Goal: Use online tool/utility: Utilize a website feature to perform a specific function

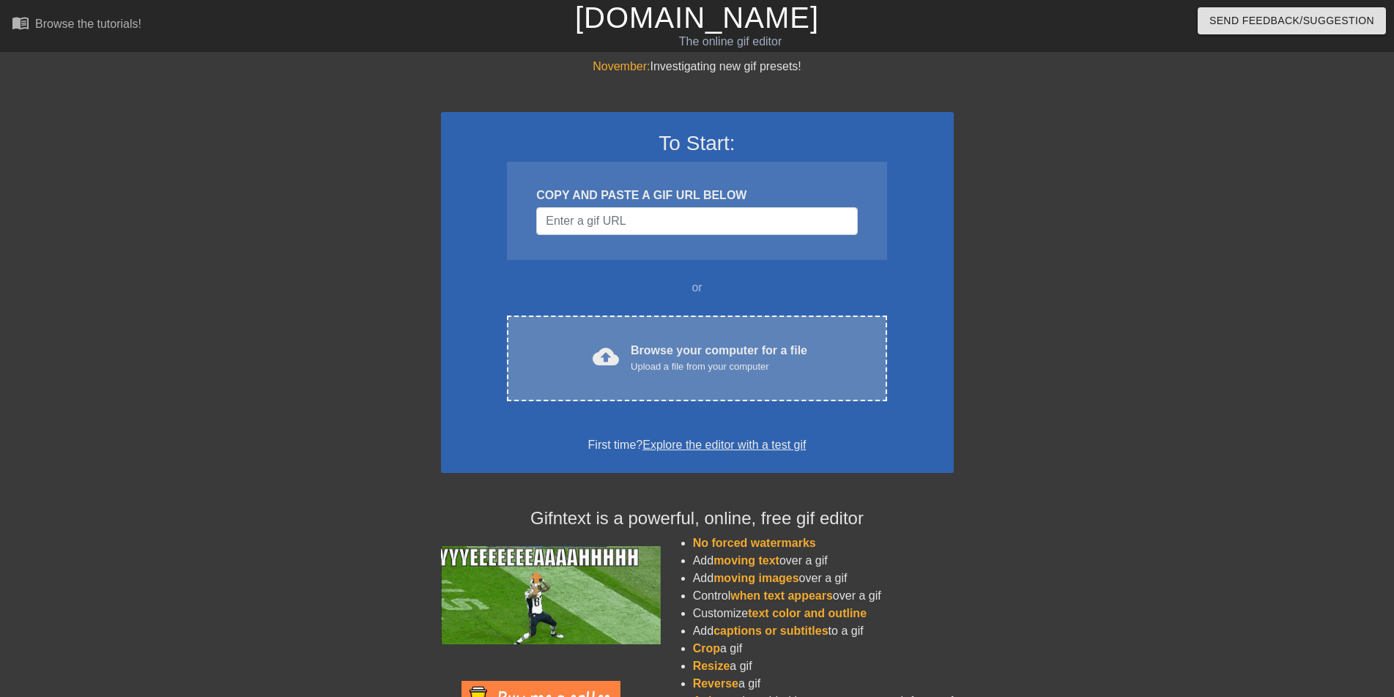
click at [667, 353] on div "Browse your computer for a file Upload a file from your computer" at bounding box center [719, 358] width 177 height 32
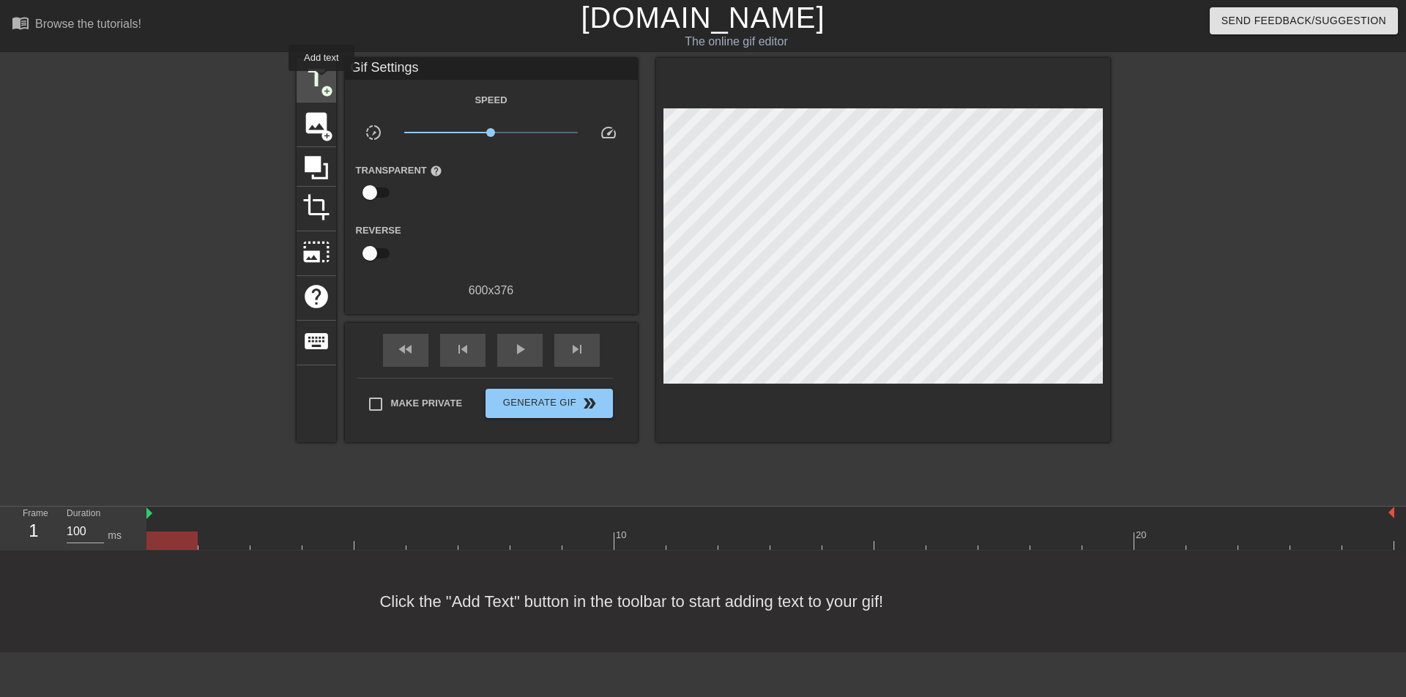
click at [322, 81] on span "title" at bounding box center [316, 78] width 28 height 28
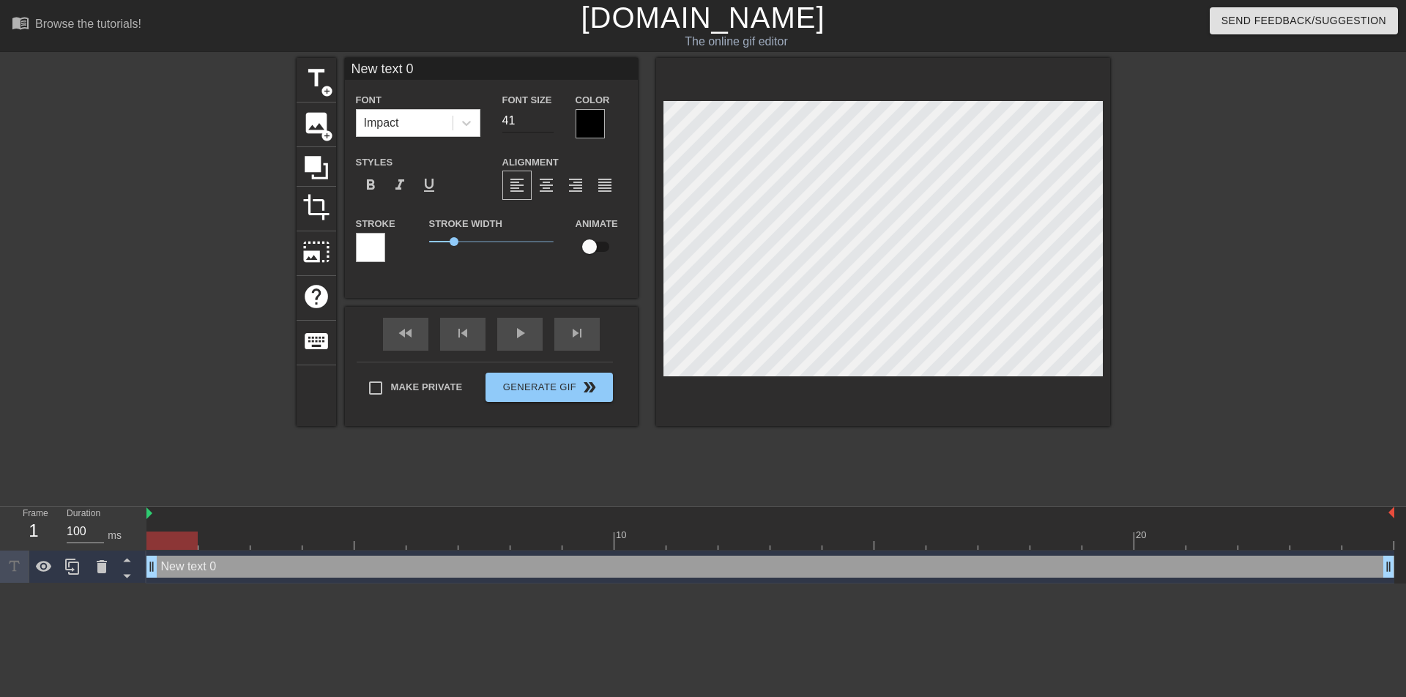
click at [550, 118] on input "41" at bounding box center [527, 120] width 51 height 23
click at [550, 118] on input "42" at bounding box center [527, 120] width 51 height 23
click at [550, 118] on input "43" at bounding box center [527, 120] width 51 height 23
click at [550, 118] on input "44" at bounding box center [527, 120] width 51 height 23
click at [550, 118] on input "45" at bounding box center [527, 120] width 51 height 23
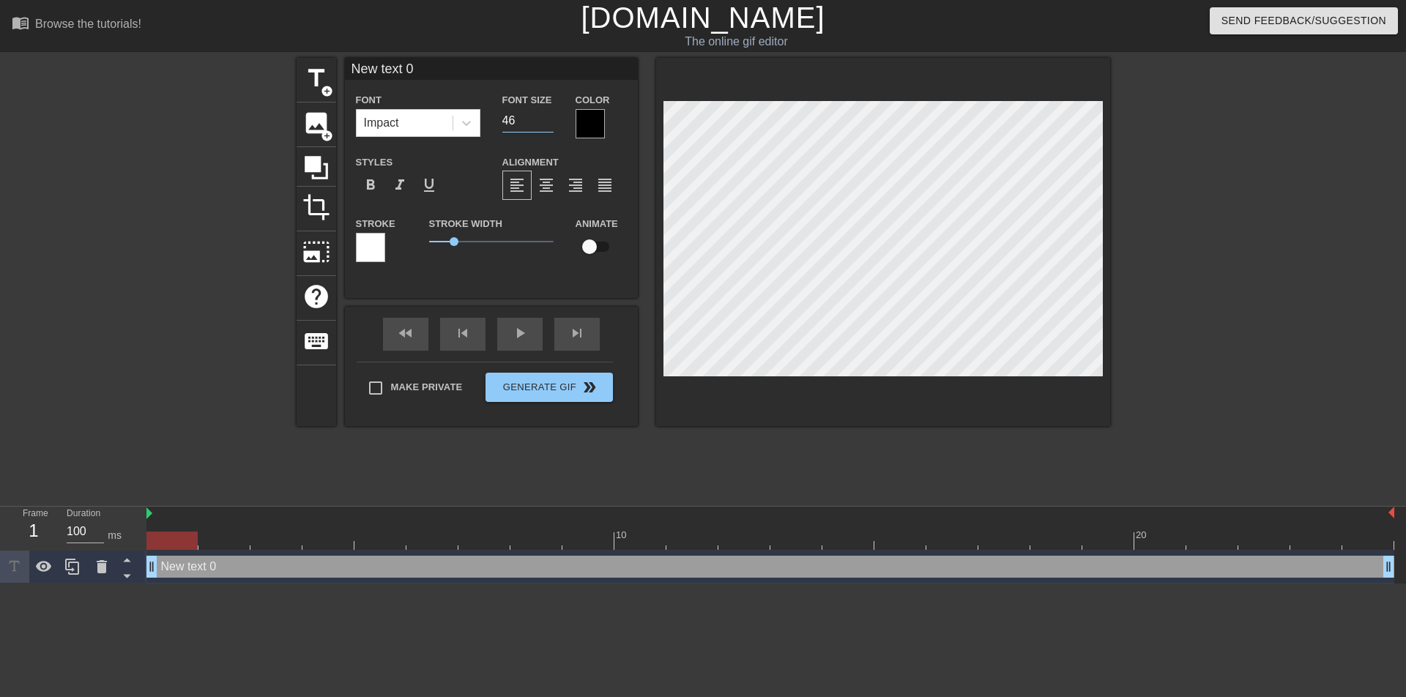
click at [550, 118] on input "46" at bounding box center [527, 120] width 51 height 23
click at [550, 118] on input "47" at bounding box center [527, 120] width 51 height 23
click at [550, 118] on input "48" at bounding box center [527, 120] width 51 height 23
click at [550, 118] on input "49" at bounding box center [527, 120] width 51 height 23
click at [550, 118] on input "50" at bounding box center [527, 120] width 51 height 23
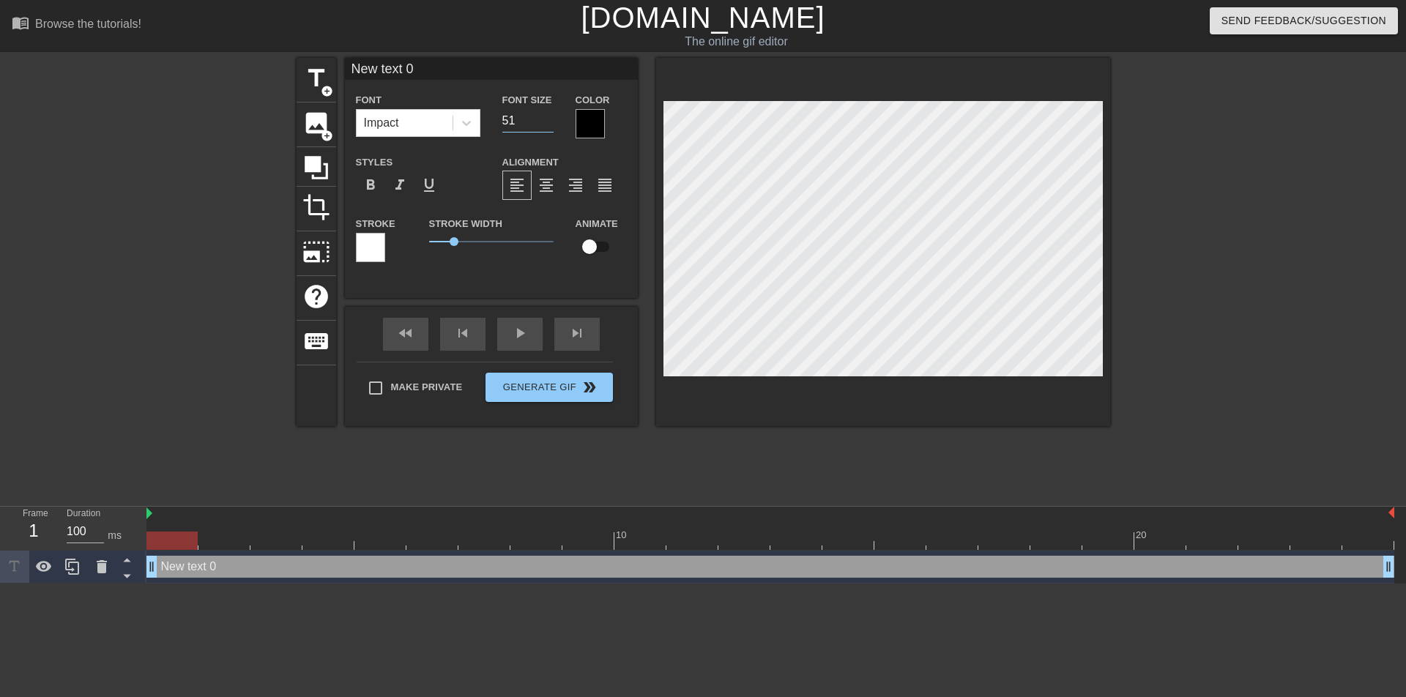
click at [550, 118] on input "51" at bounding box center [527, 120] width 51 height 23
click at [550, 118] on input "52" at bounding box center [527, 120] width 51 height 23
click at [550, 118] on input "53" at bounding box center [527, 120] width 51 height 23
click at [550, 118] on input "54" at bounding box center [527, 120] width 51 height 23
click at [550, 118] on input "55" at bounding box center [527, 120] width 51 height 23
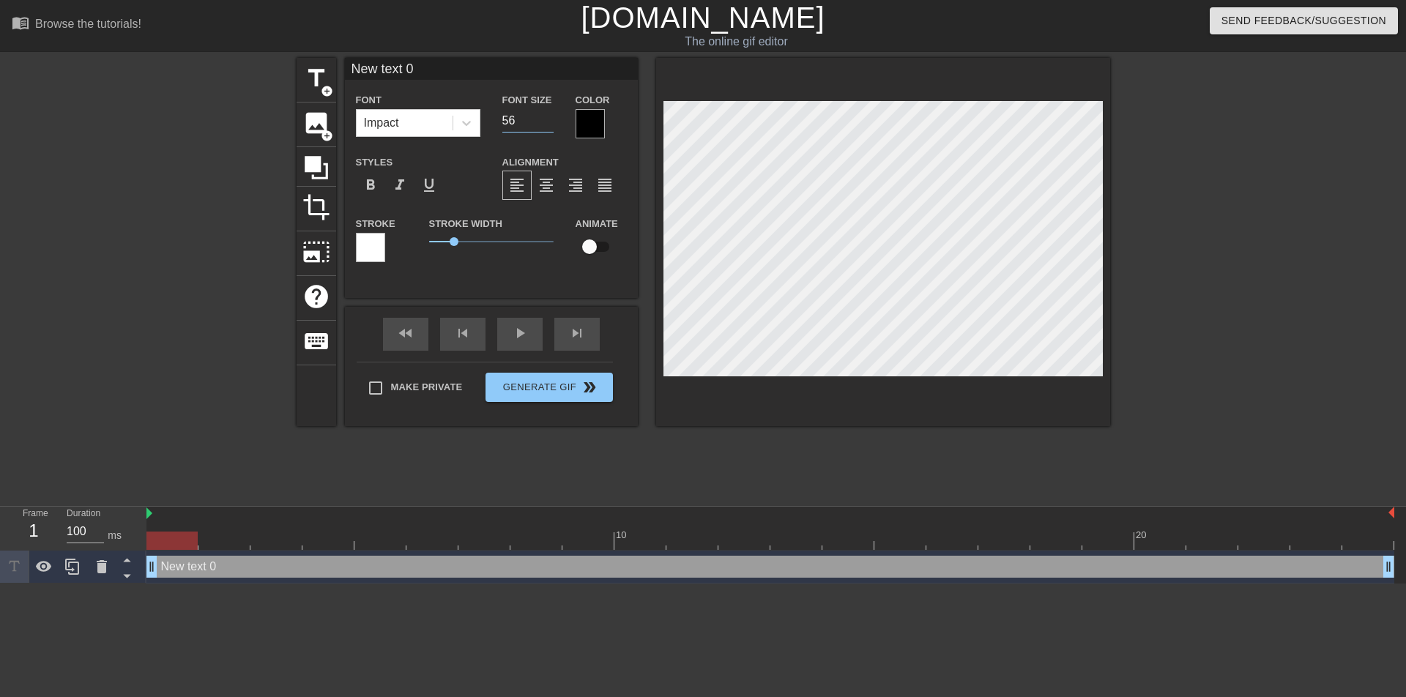
click at [550, 118] on input "56" at bounding box center [527, 120] width 51 height 23
click at [550, 118] on input "57" at bounding box center [527, 120] width 51 height 23
click at [550, 118] on input "58" at bounding box center [527, 120] width 51 height 23
click at [550, 118] on input "59" at bounding box center [527, 120] width 51 height 23
click at [550, 118] on input "60" at bounding box center [527, 120] width 51 height 23
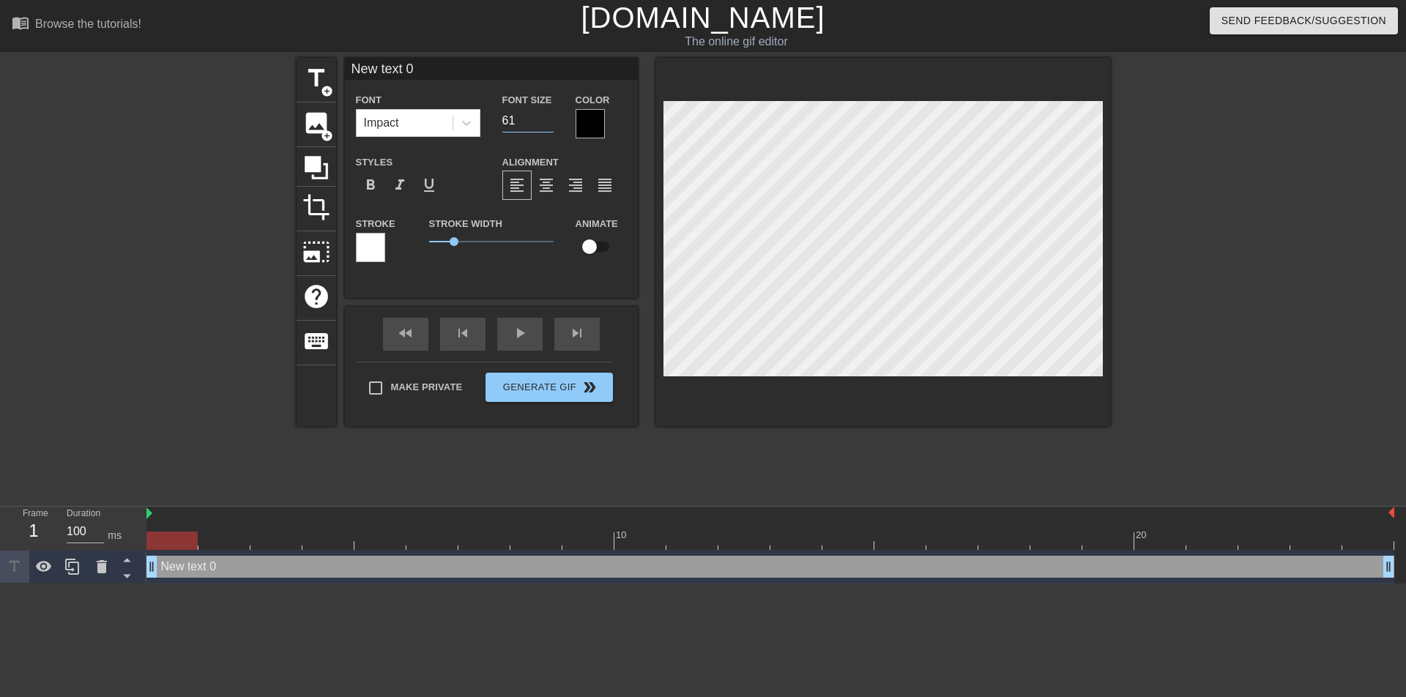
click at [550, 118] on input "61" at bounding box center [527, 120] width 51 height 23
click at [550, 118] on input "62" at bounding box center [527, 120] width 51 height 23
click at [550, 118] on input "63" at bounding box center [527, 120] width 51 height 23
type input "64"
click at [550, 118] on input "64" at bounding box center [527, 120] width 51 height 23
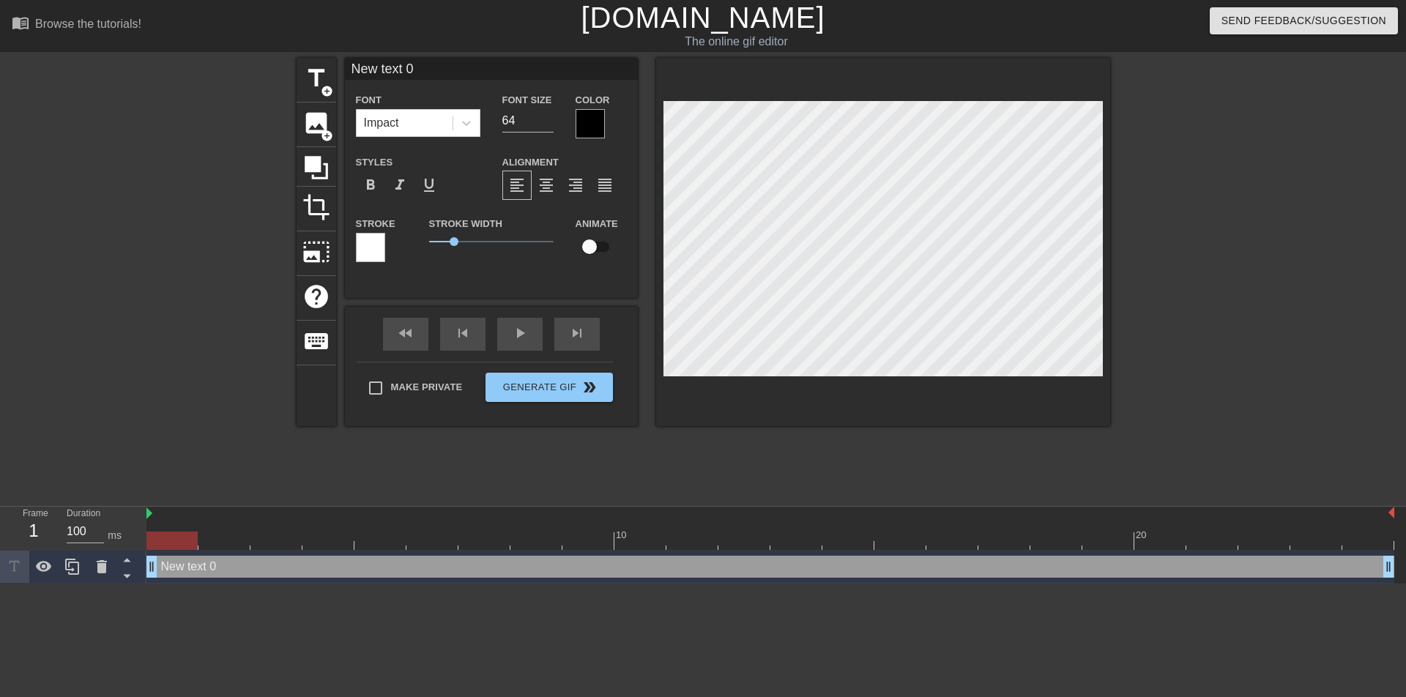
click at [590, 119] on div at bounding box center [590, 123] width 29 height 29
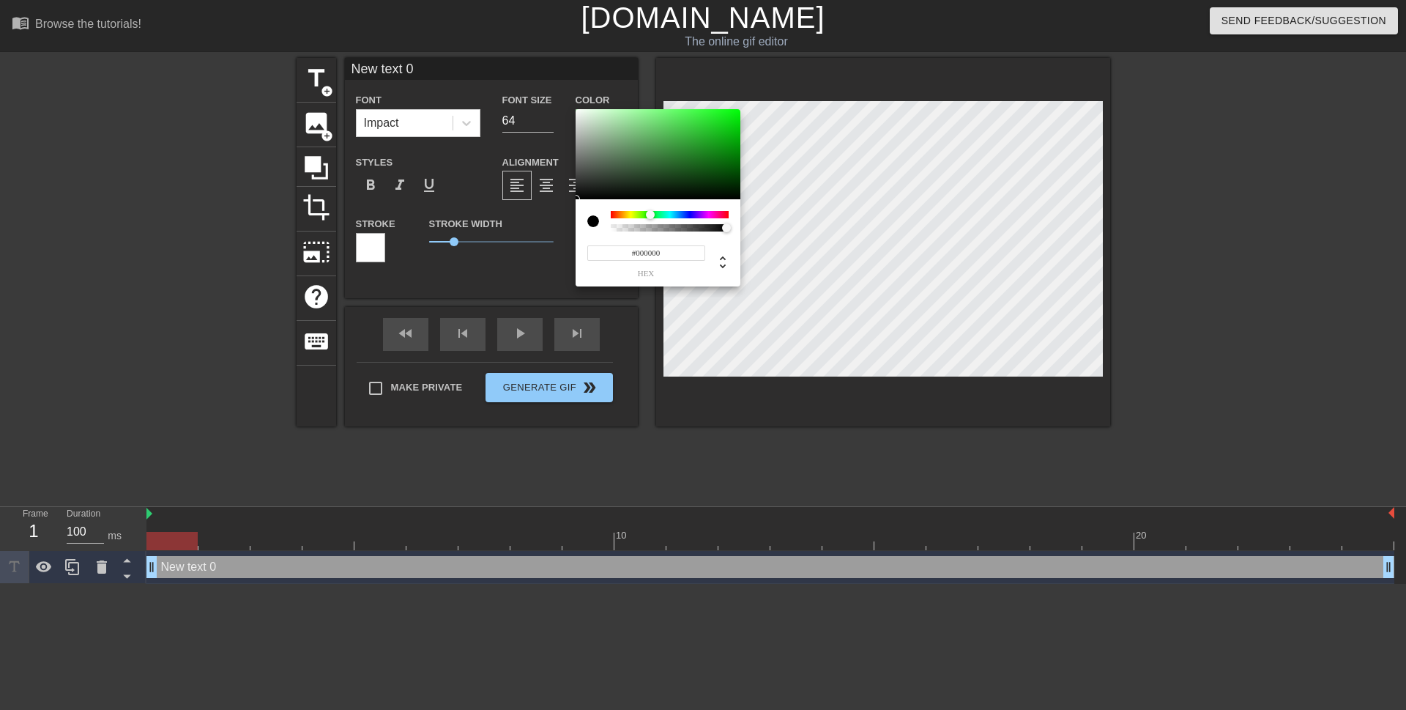
click at [650, 218] on div at bounding box center [670, 214] width 118 height 7
type input "#1DEB23"
click at [720, 116] on div at bounding box center [658, 154] width 165 height 91
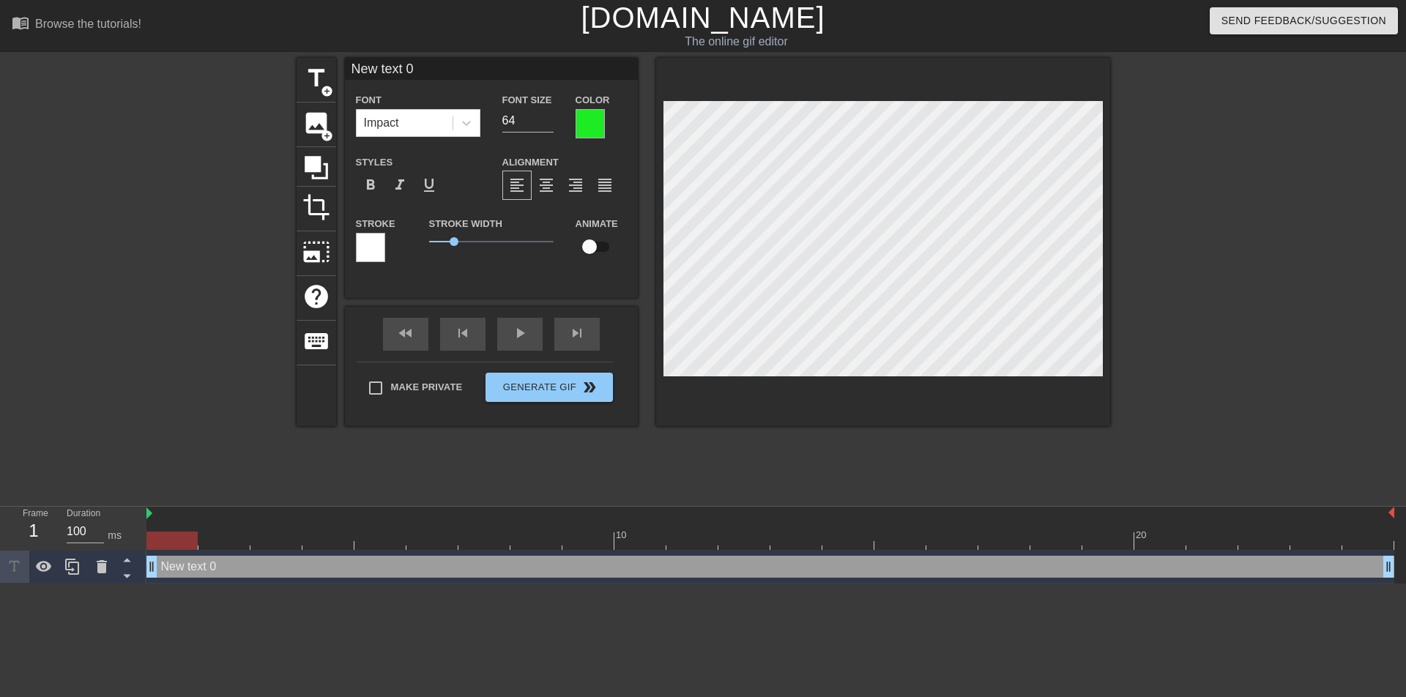
scroll to position [2, 1]
click at [601, 116] on div at bounding box center [590, 123] width 29 height 29
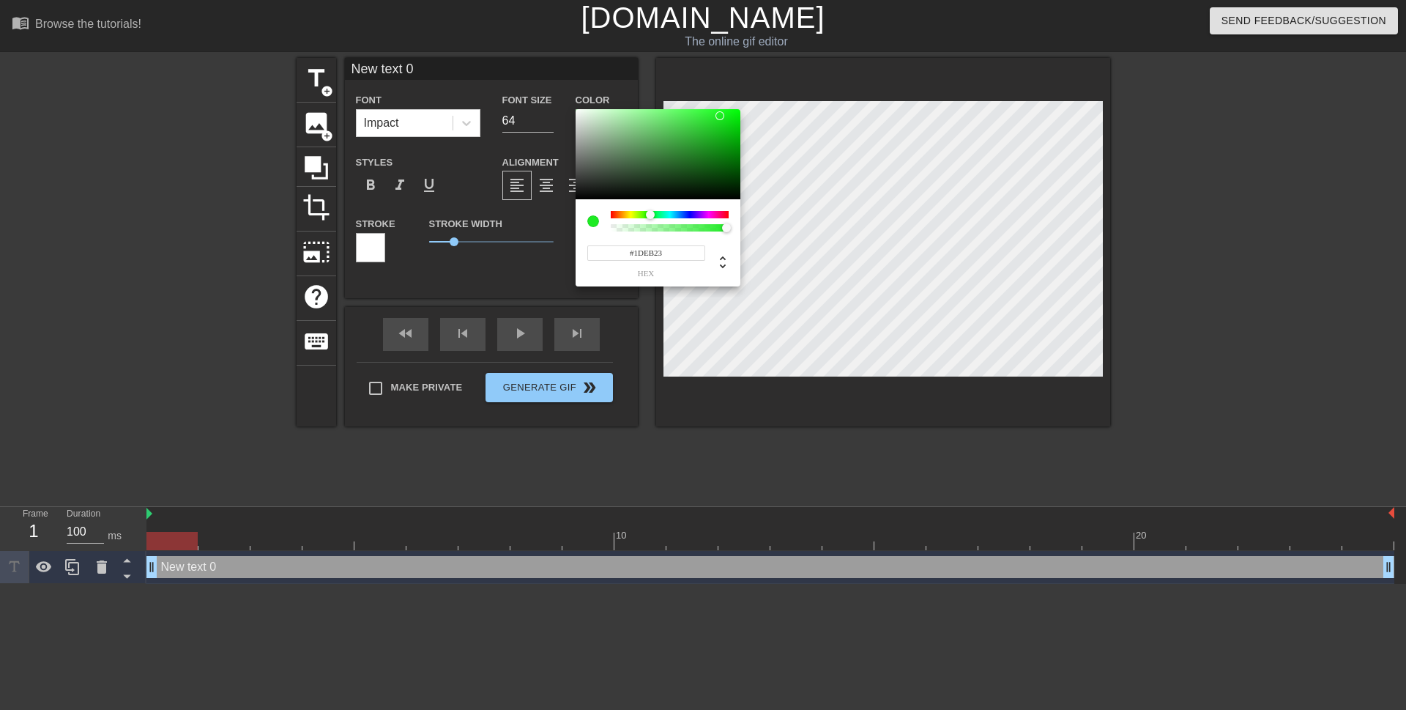
type input "#292E2A"
click at [591, 183] on div at bounding box center [658, 154] width 165 height 91
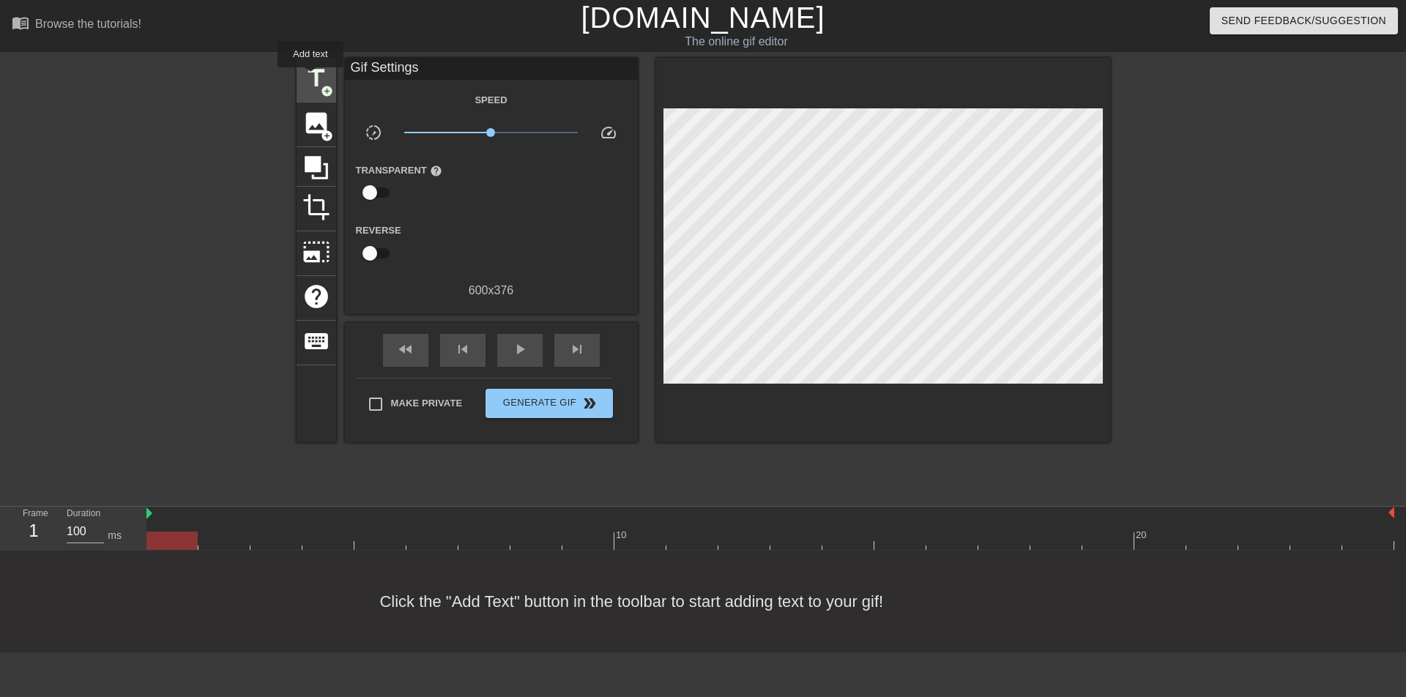
click at [311, 78] on span "title" at bounding box center [316, 78] width 28 height 28
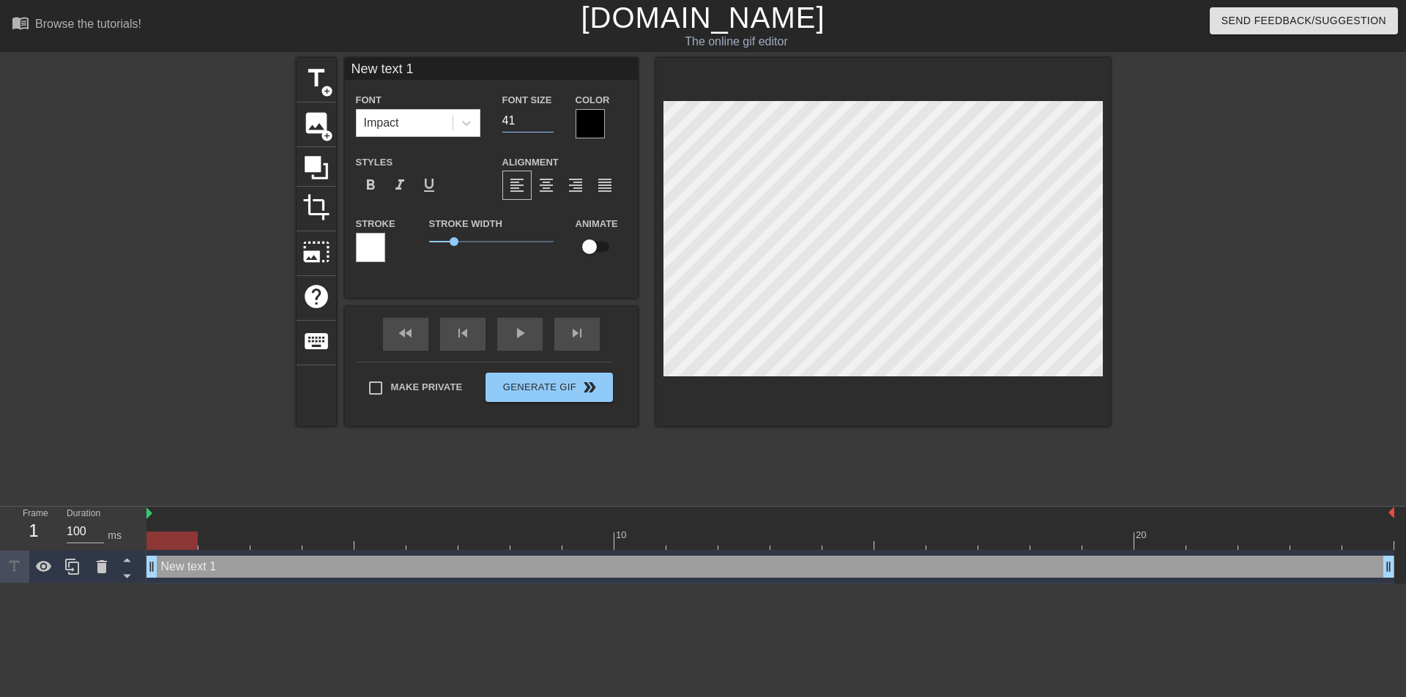
click at [549, 116] on input "41" at bounding box center [527, 120] width 51 height 23
click at [549, 116] on input "42" at bounding box center [527, 120] width 51 height 23
click at [549, 116] on input "43" at bounding box center [527, 120] width 51 height 23
click at [549, 116] on input "44" at bounding box center [527, 120] width 51 height 23
click at [549, 116] on input "45" at bounding box center [527, 120] width 51 height 23
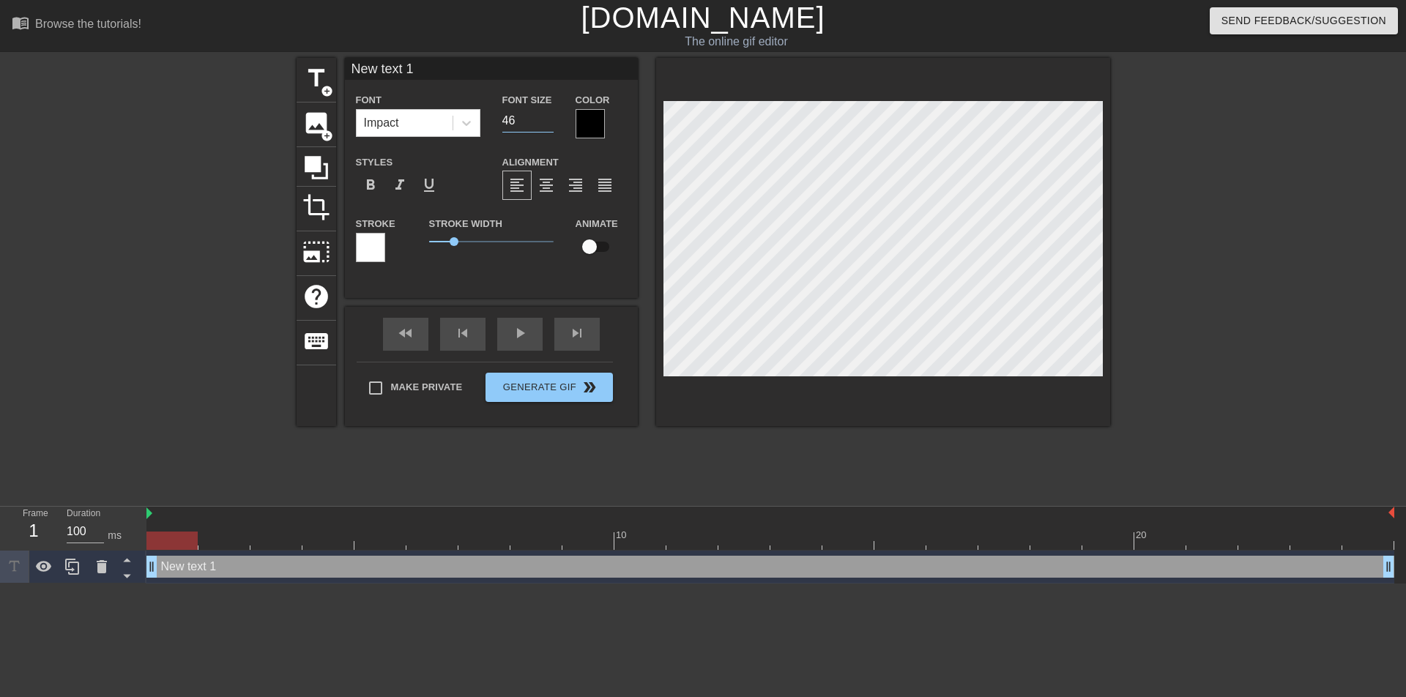
click at [549, 116] on input "46" at bounding box center [527, 120] width 51 height 23
click at [549, 116] on input "47" at bounding box center [527, 120] width 51 height 23
click at [549, 116] on input "48" at bounding box center [527, 120] width 51 height 23
click at [549, 116] on input "49" at bounding box center [527, 120] width 51 height 23
click at [549, 116] on input "50" at bounding box center [527, 120] width 51 height 23
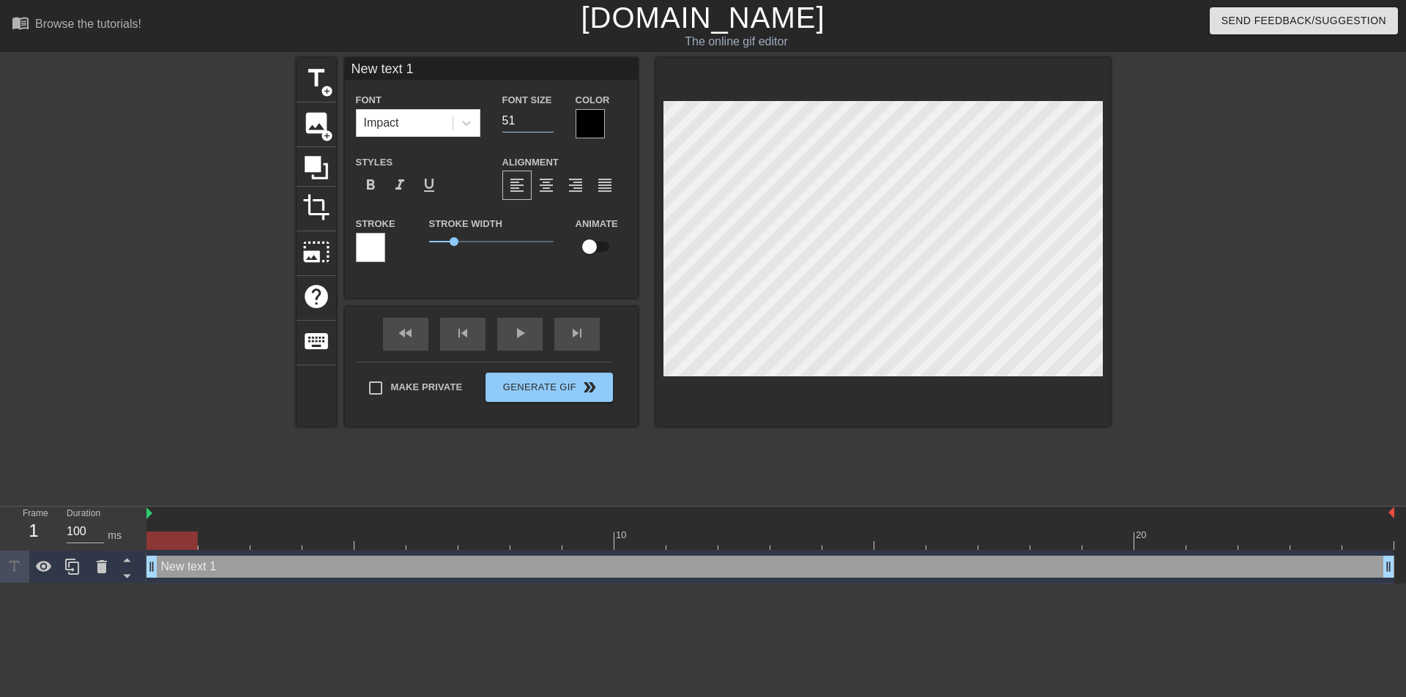
click at [549, 116] on input "51" at bounding box center [527, 120] width 51 height 23
click at [549, 116] on input "52" at bounding box center [527, 120] width 51 height 23
click at [549, 116] on input "53" at bounding box center [527, 120] width 51 height 23
click at [549, 116] on input "54" at bounding box center [527, 120] width 51 height 23
click at [549, 116] on input "55" at bounding box center [527, 120] width 51 height 23
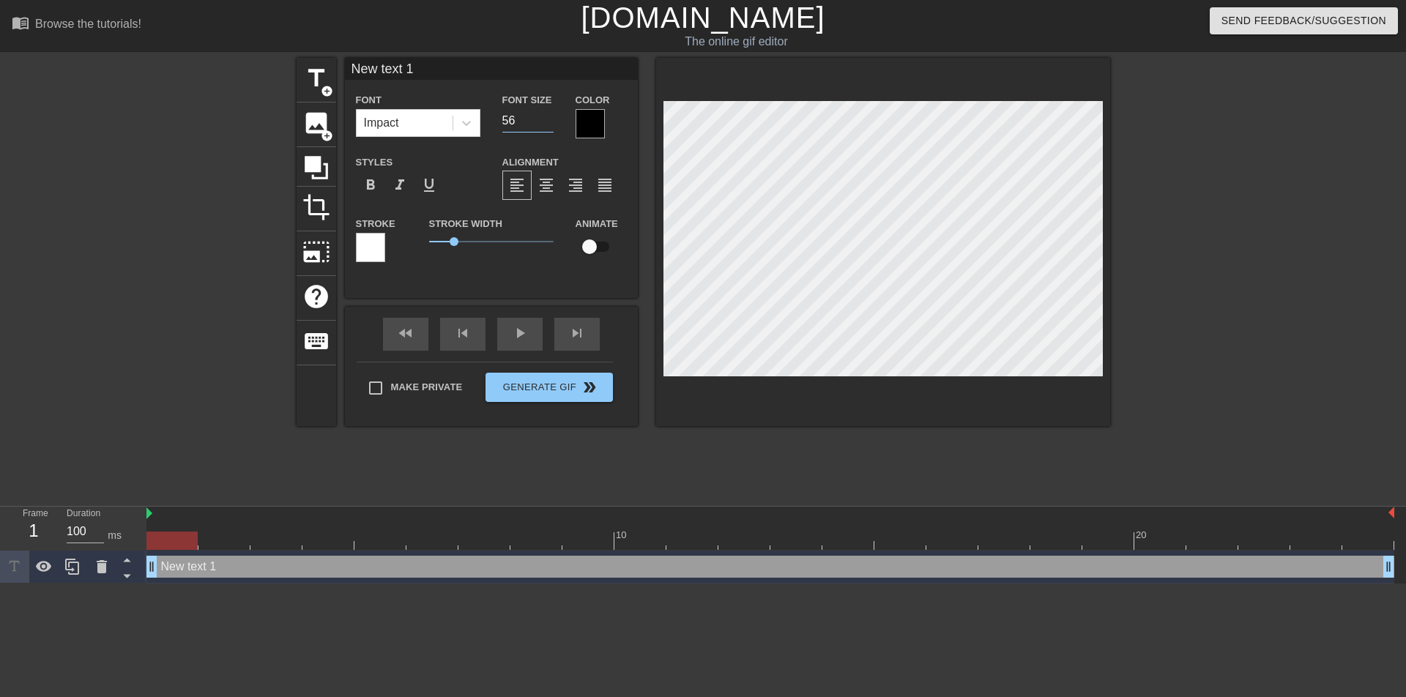
click at [549, 116] on input "56" at bounding box center [527, 120] width 51 height 23
click at [549, 116] on input "57" at bounding box center [527, 120] width 51 height 23
click at [549, 116] on input "58" at bounding box center [527, 120] width 51 height 23
click at [549, 116] on input "59" at bounding box center [527, 120] width 51 height 23
click at [549, 116] on input "60" at bounding box center [527, 120] width 51 height 23
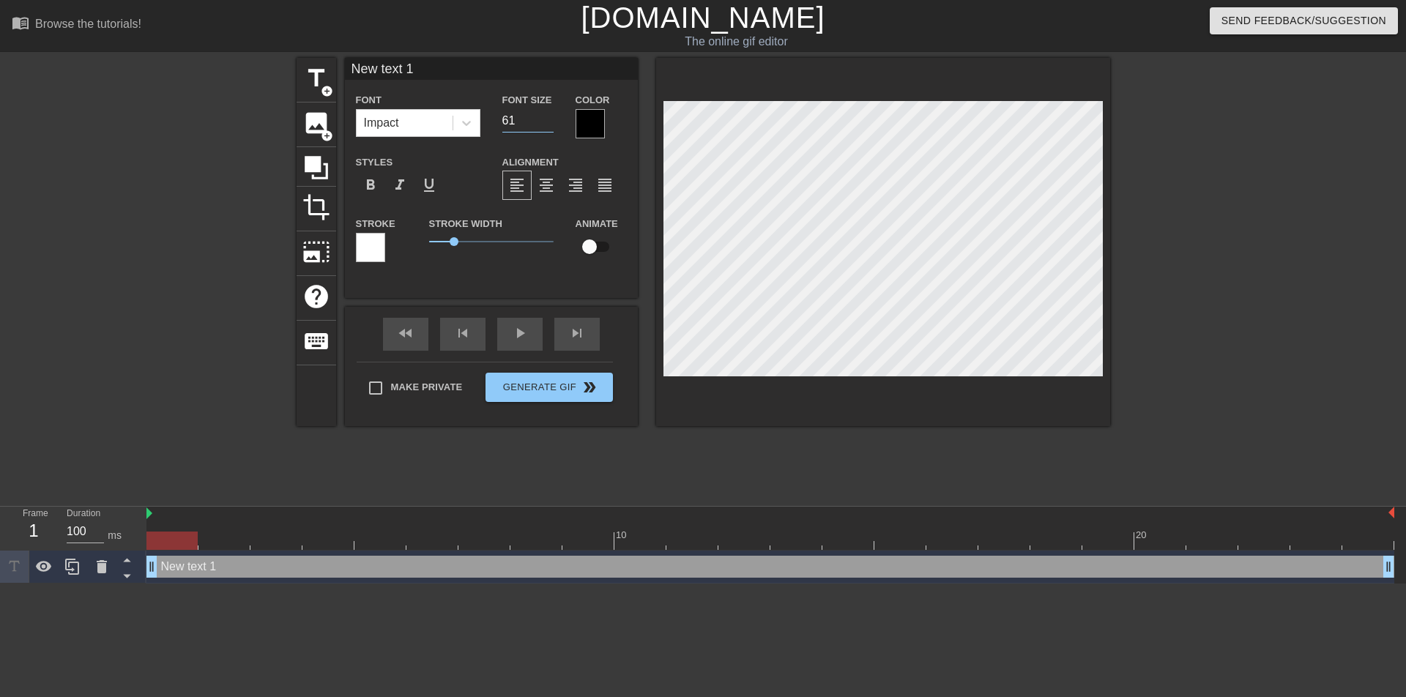
click at [549, 116] on input "61" at bounding box center [527, 120] width 51 height 23
click at [550, 118] on input "62" at bounding box center [527, 120] width 51 height 23
click at [550, 118] on input "63" at bounding box center [527, 120] width 51 height 23
type input "64"
click at [550, 118] on input "64" at bounding box center [527, 120] width 51 height 23
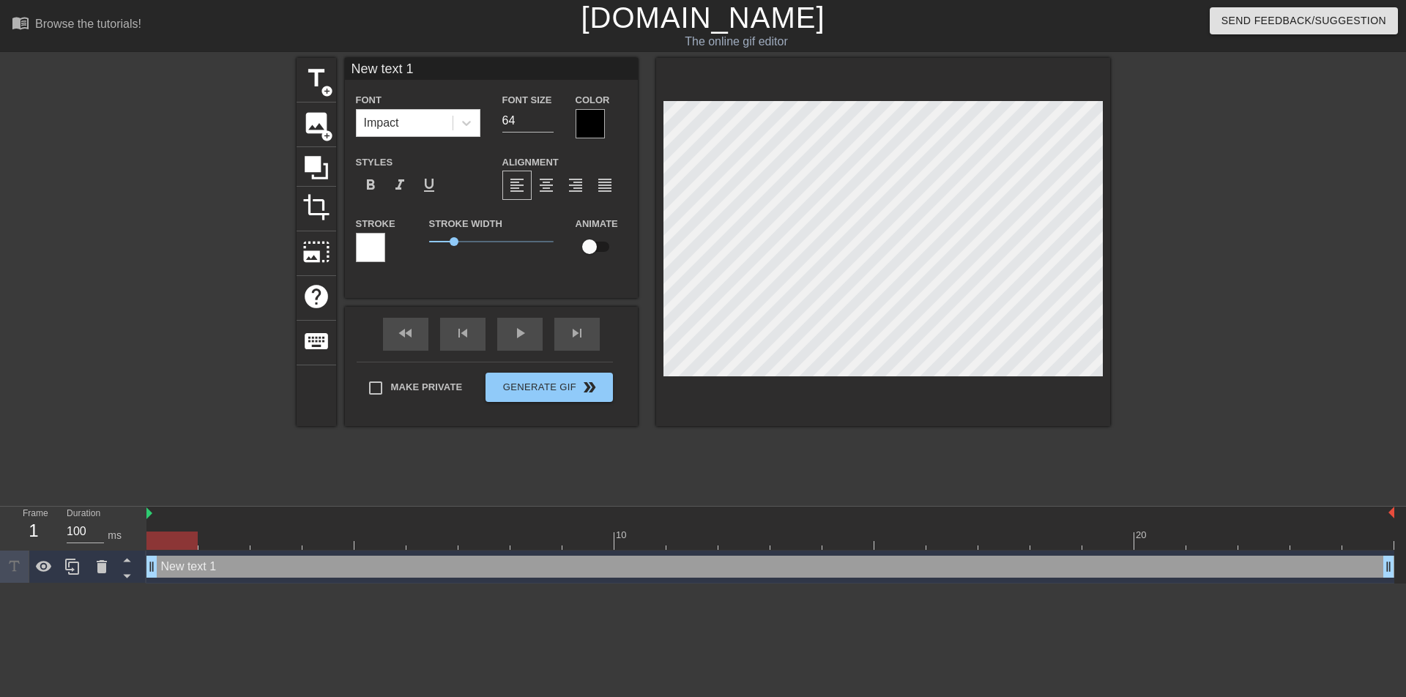
type input "New text"
type textarea "New text"
type input "New text"
type textarea "New text"
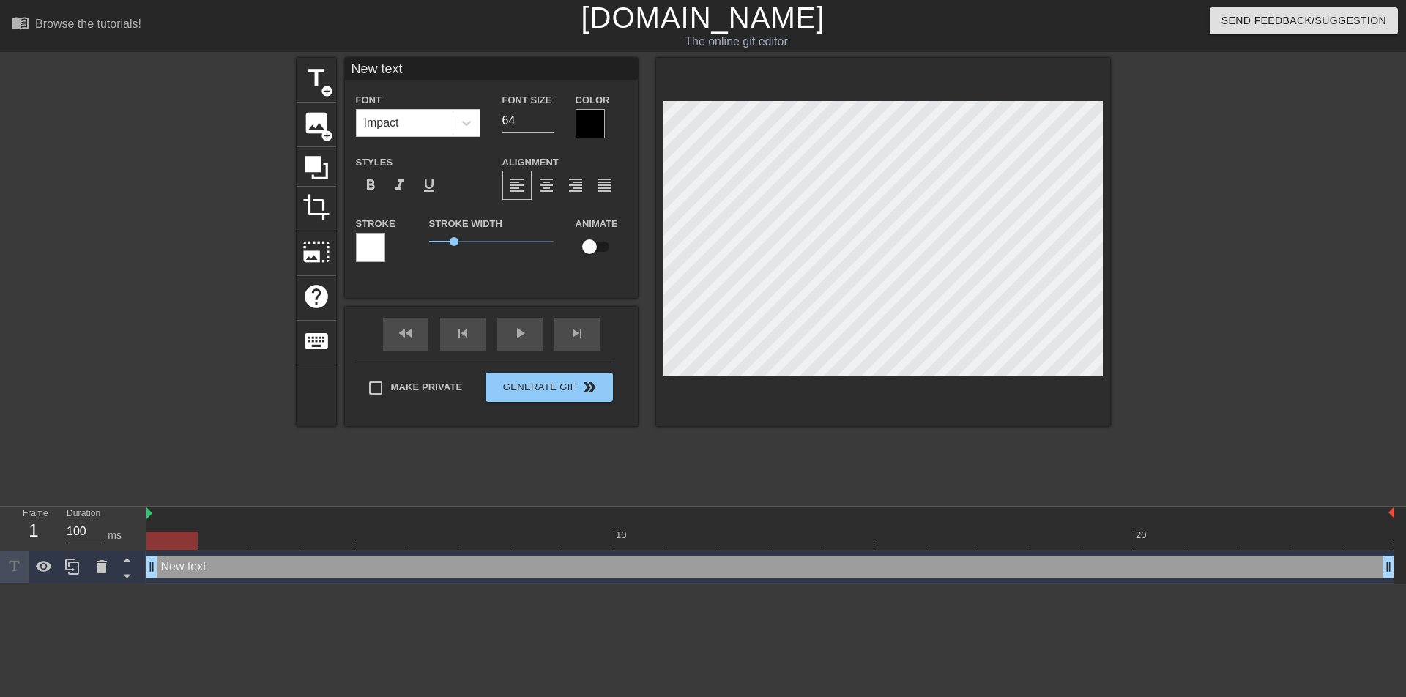
type input "New tex"
type textarea "New tex"
type input "New te"
type textarea "New te"
type input "New t"
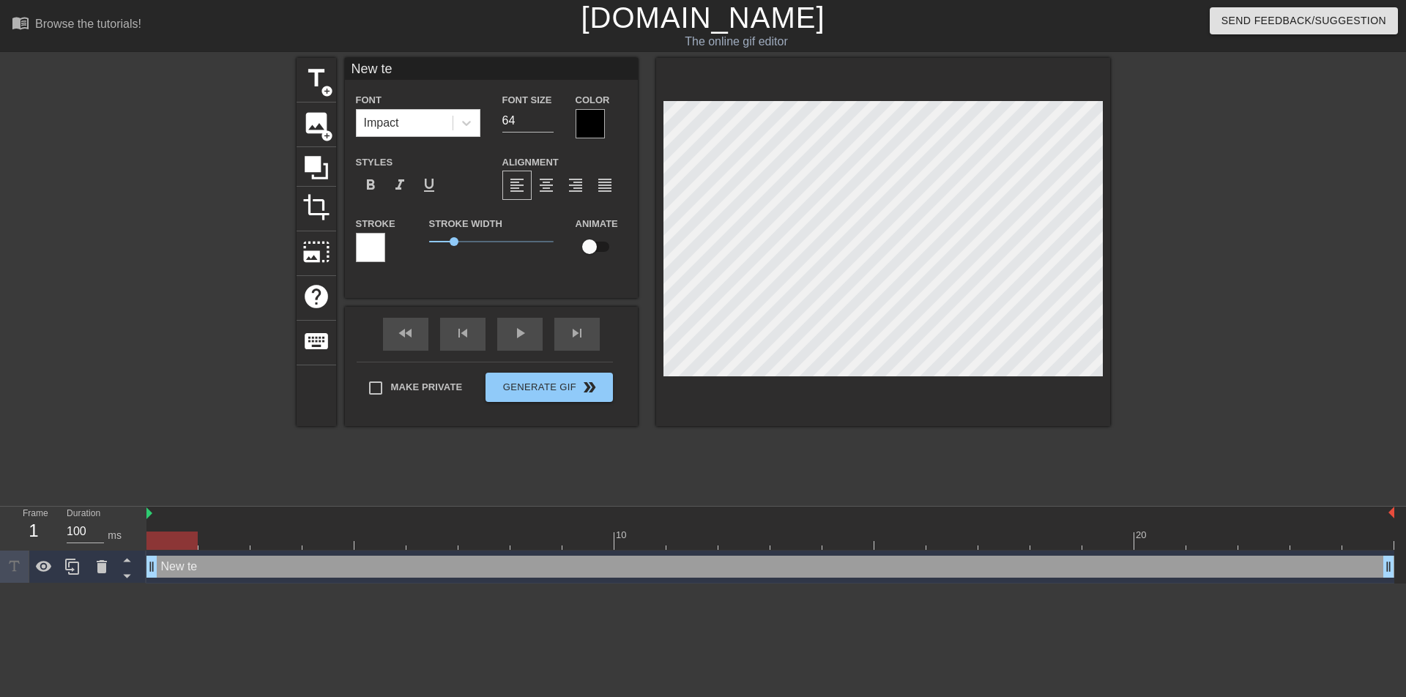
type textarea "New t"
type input "New"
type textarea "New"
type input "New"
type textarea "New"
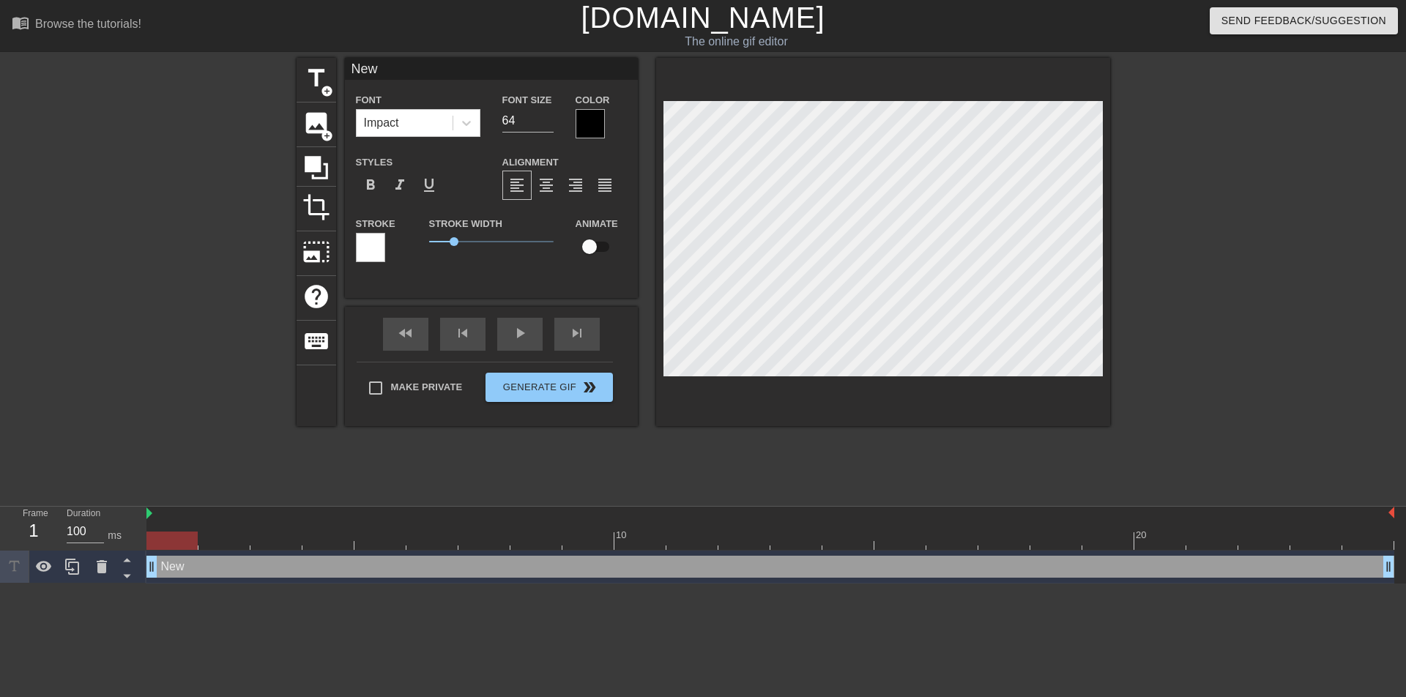
type input "Ne"
type textarea "Ne"
type input "N"
type textarea "N"
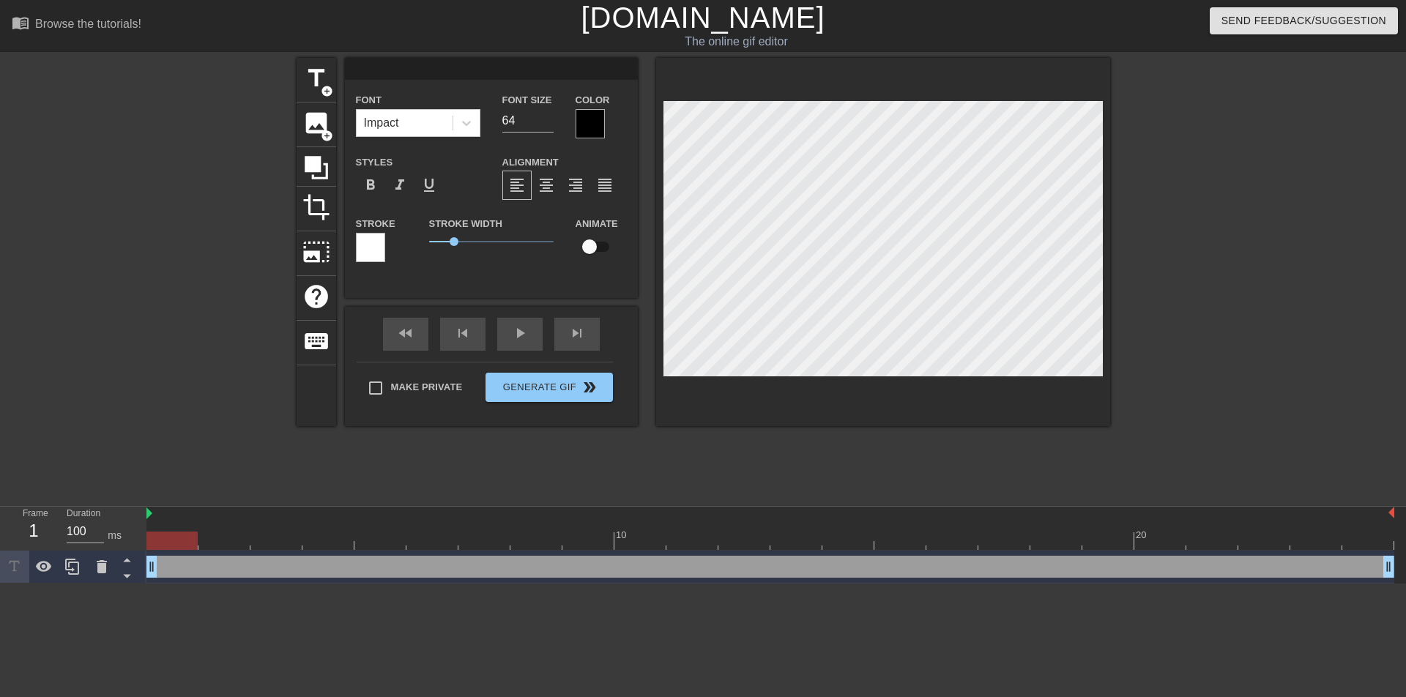
type input "п"
type textarea "п"
type input "по"
type textarea "по"
type input "поч"
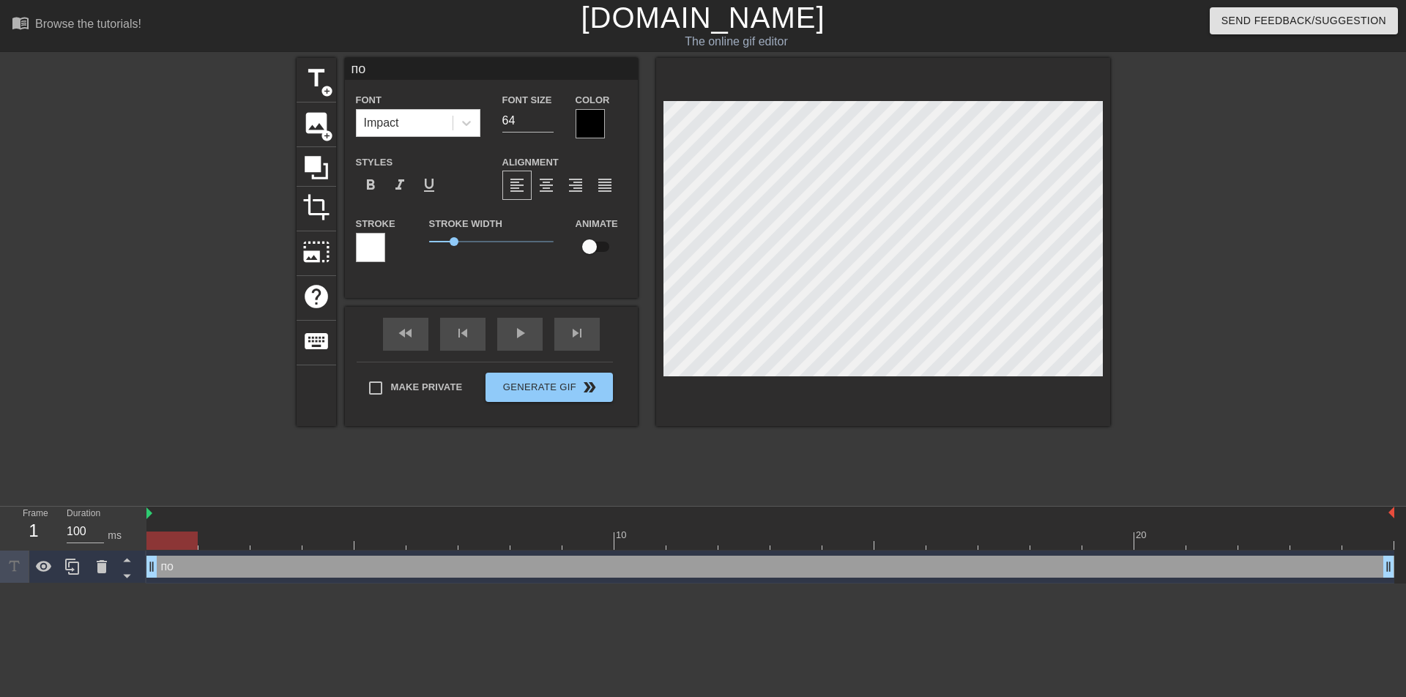
type textarea "поч"
type input "поча"
type textarea "поча"
type input "почав"
type textarea "почав"
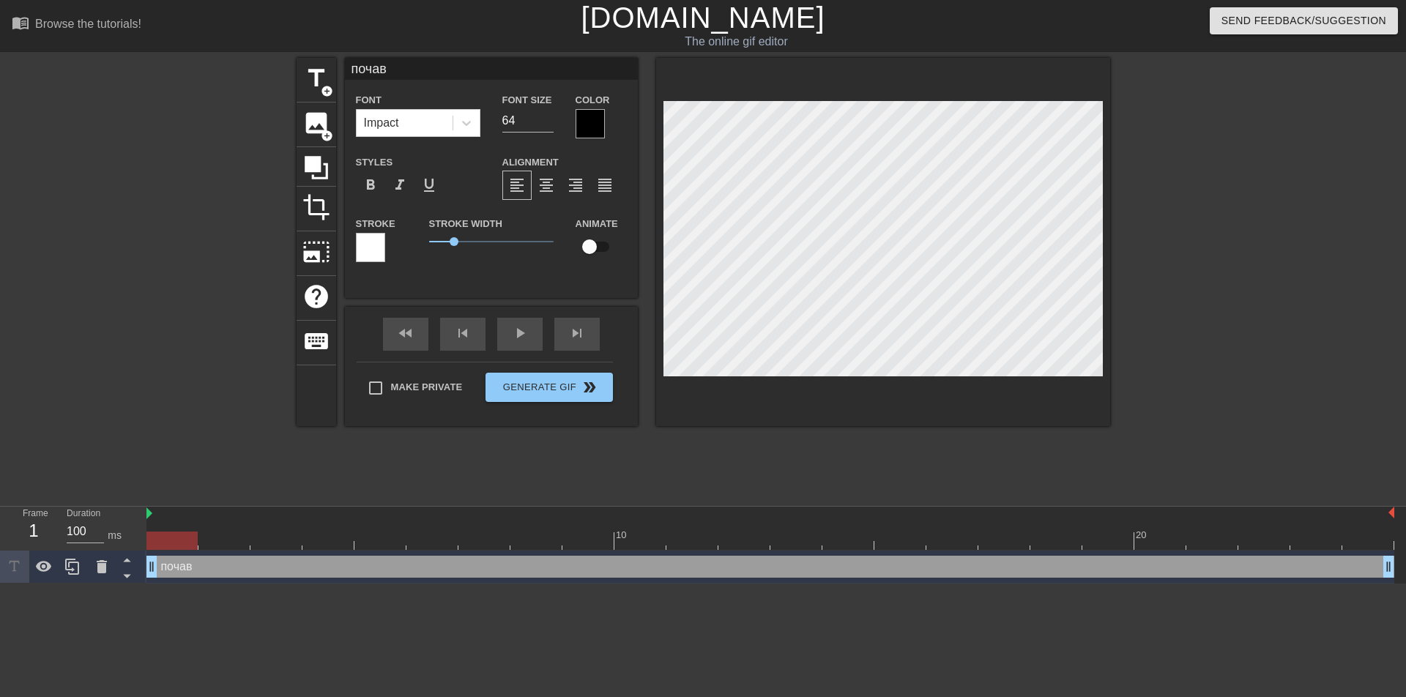
type input "почавк"
type textarea "почавк"
type input "почавка"
type textarea "почавка"
type input "почавкай"
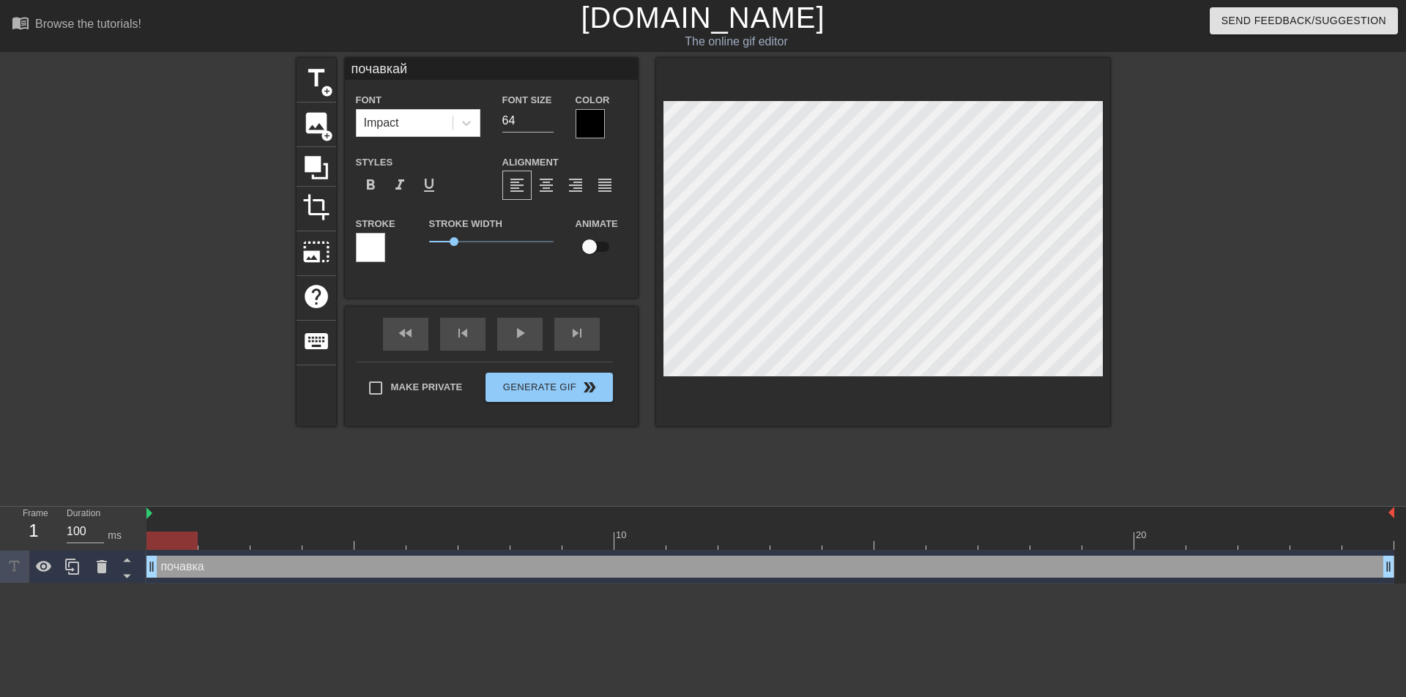
type textarea "почавкай"
type input "почавка"
type textarea "почавка"
type input "почавк"
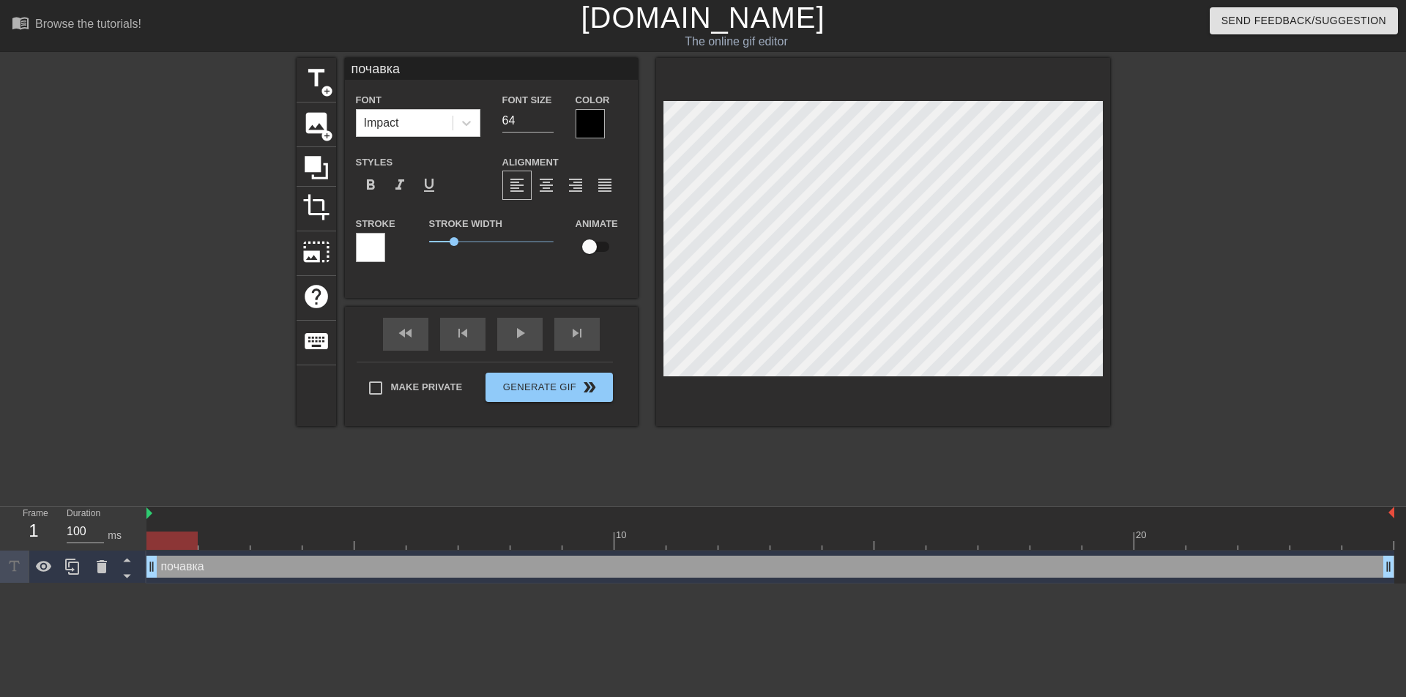
type textarea "почавк"
type input "почав"
type textarea "почав"
type input "поча"
type textarea "поча"
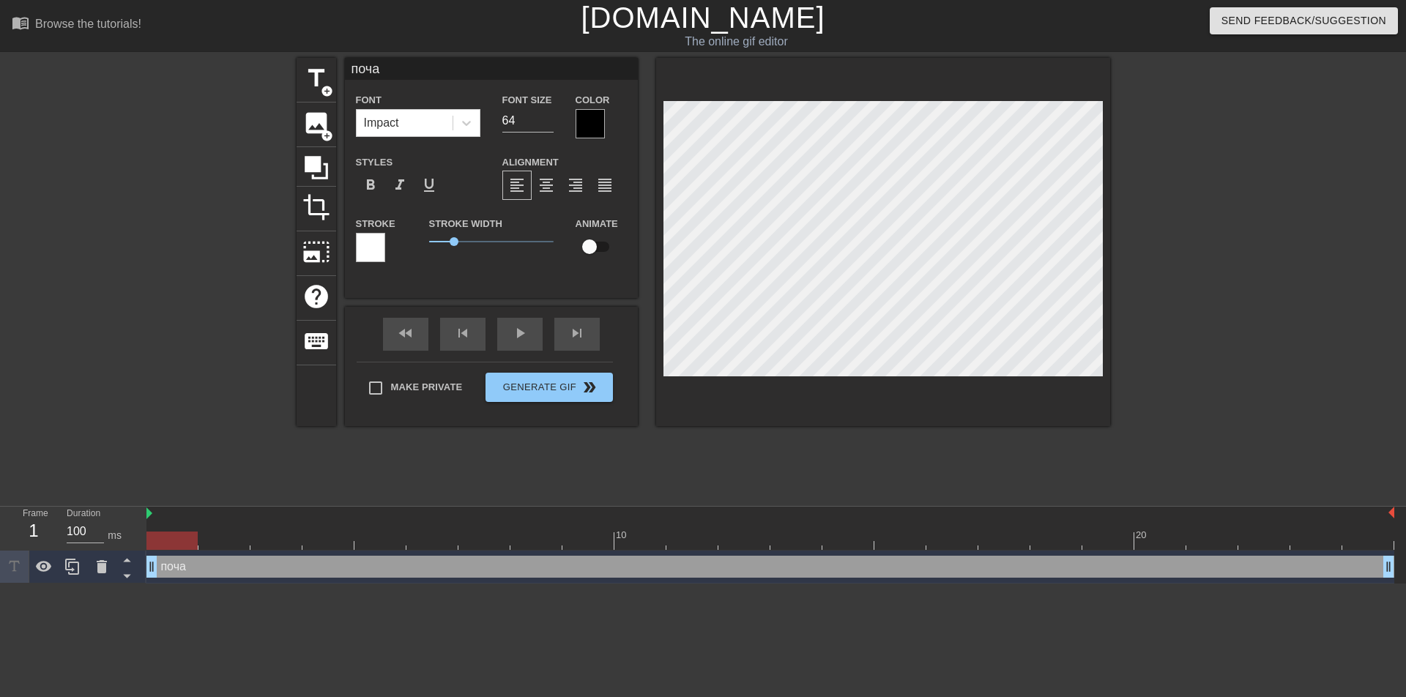
type input "поч"
type textarea "поч"
type input "по"
type textarea "по"
type input "п"
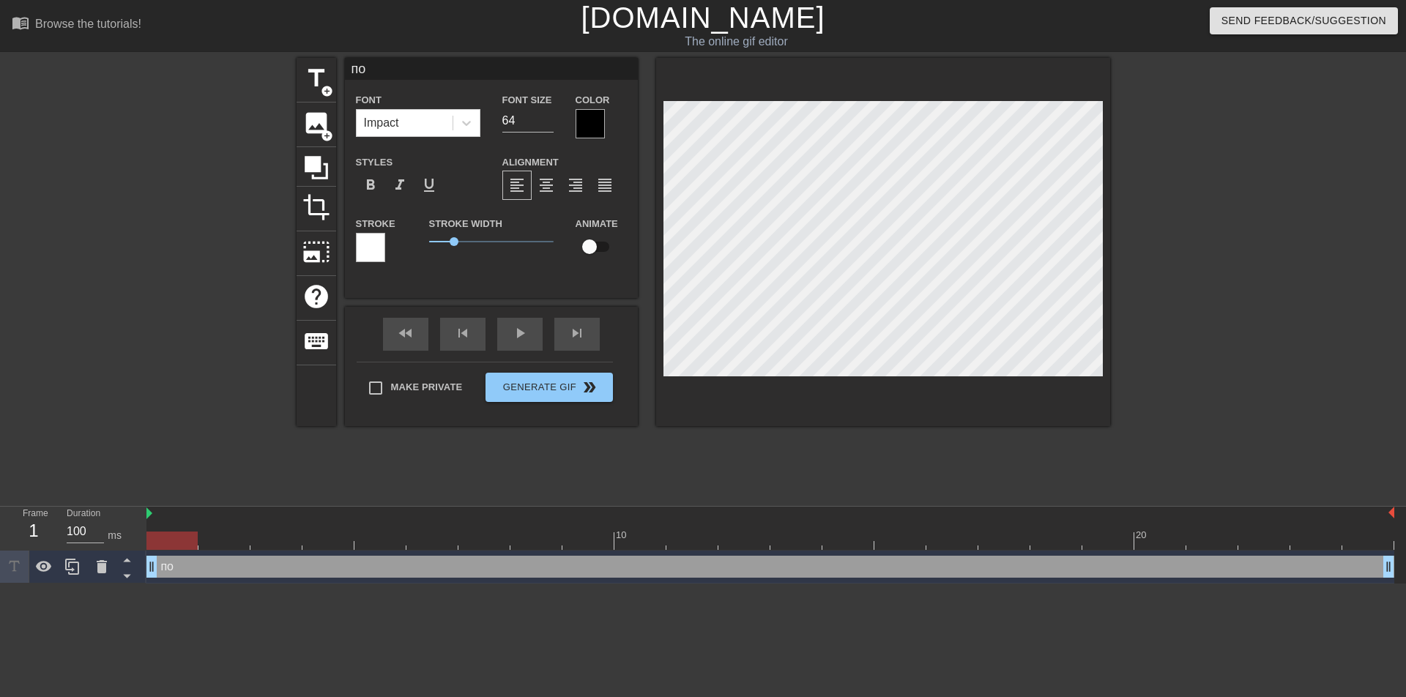
type textarea "п"
type input "П"
type textarea "П"
type input "ПО"
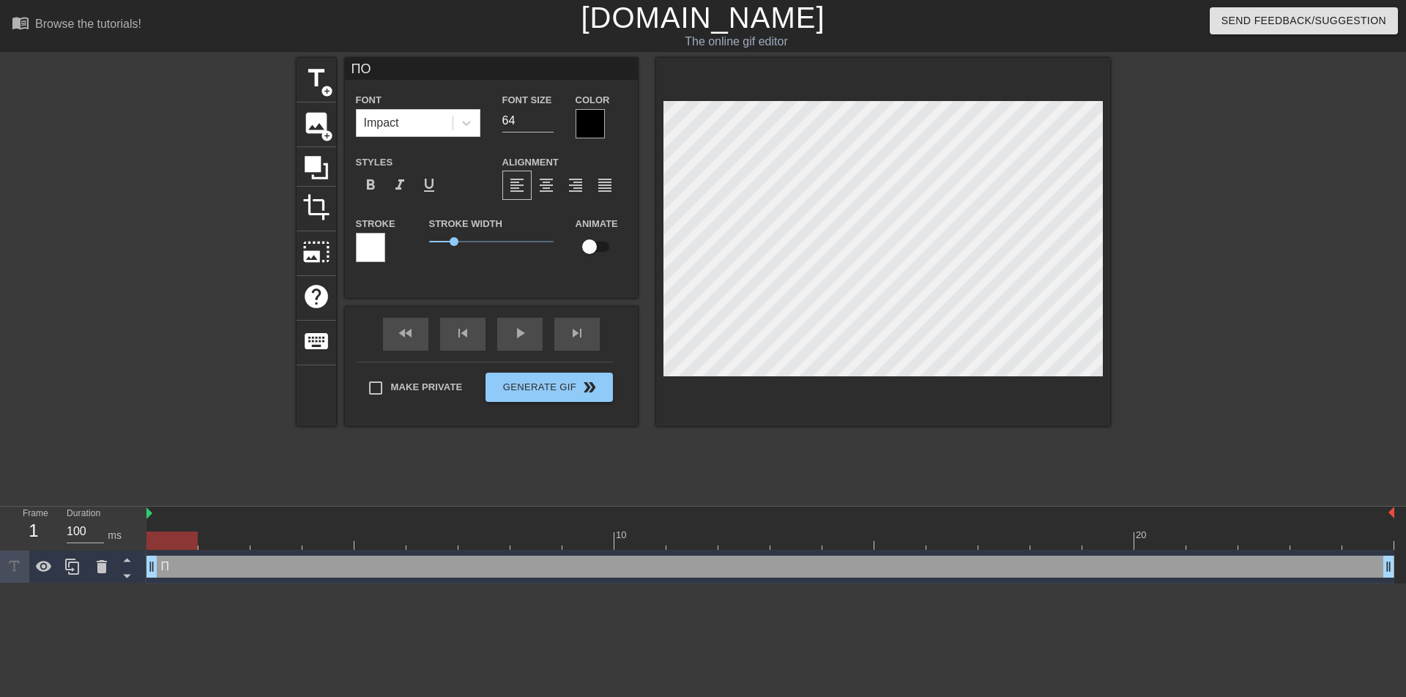
type textarea "ПО"
type input "ПОС"
type textarea "ПОС"
type input "ПОСО"
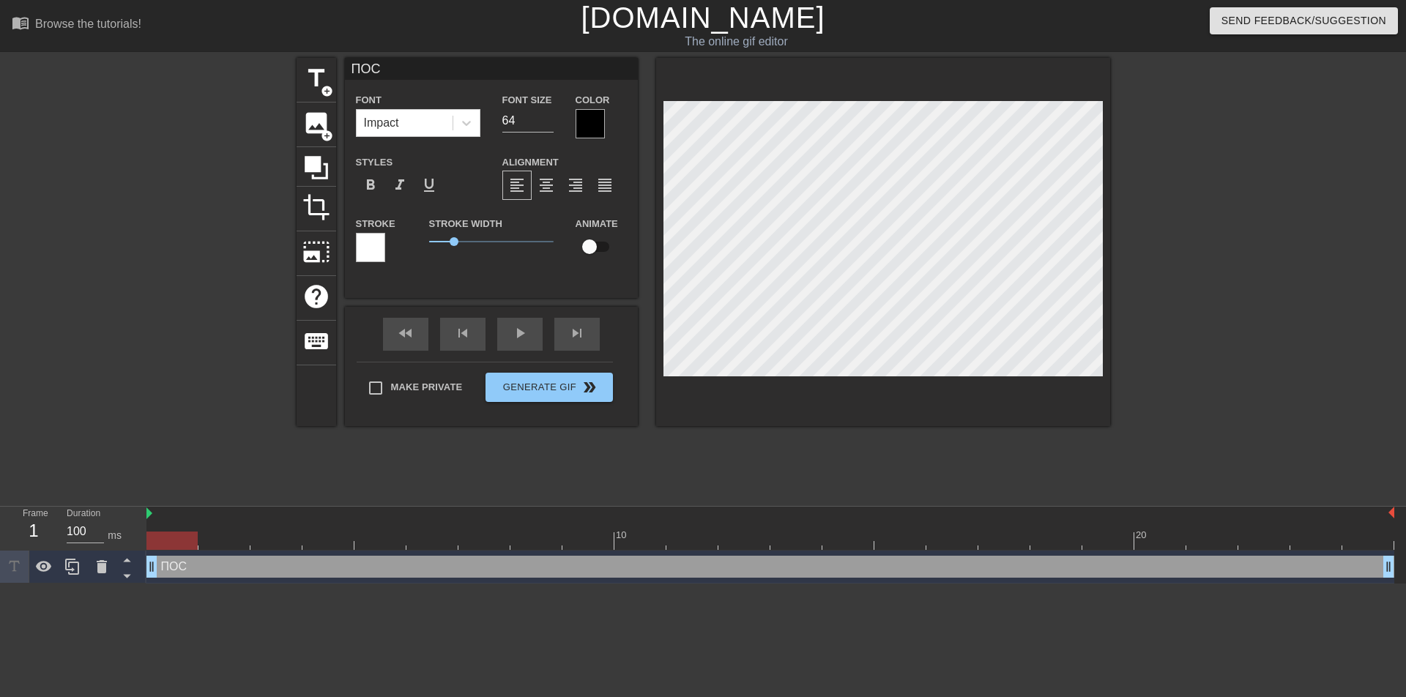
type textarea "ПОСО"
type input "ПОСОС"
type textarea "ПОСОС"
type input "ПОСОСИ"
type textarea "ПОСОСИ"
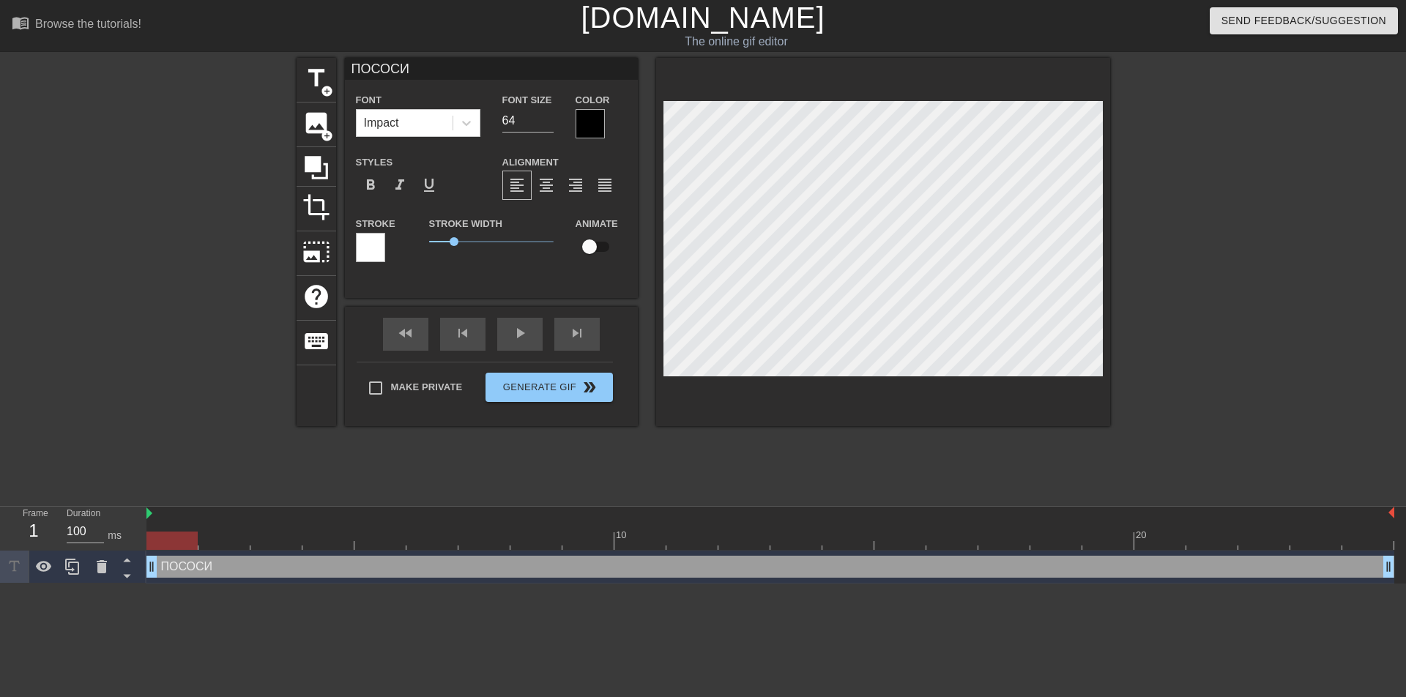
scroll to position [2, 3]
type input "ПОСОСИ,"
type textarea "ПОСОСИ,"
type input "ПОСОСИ"
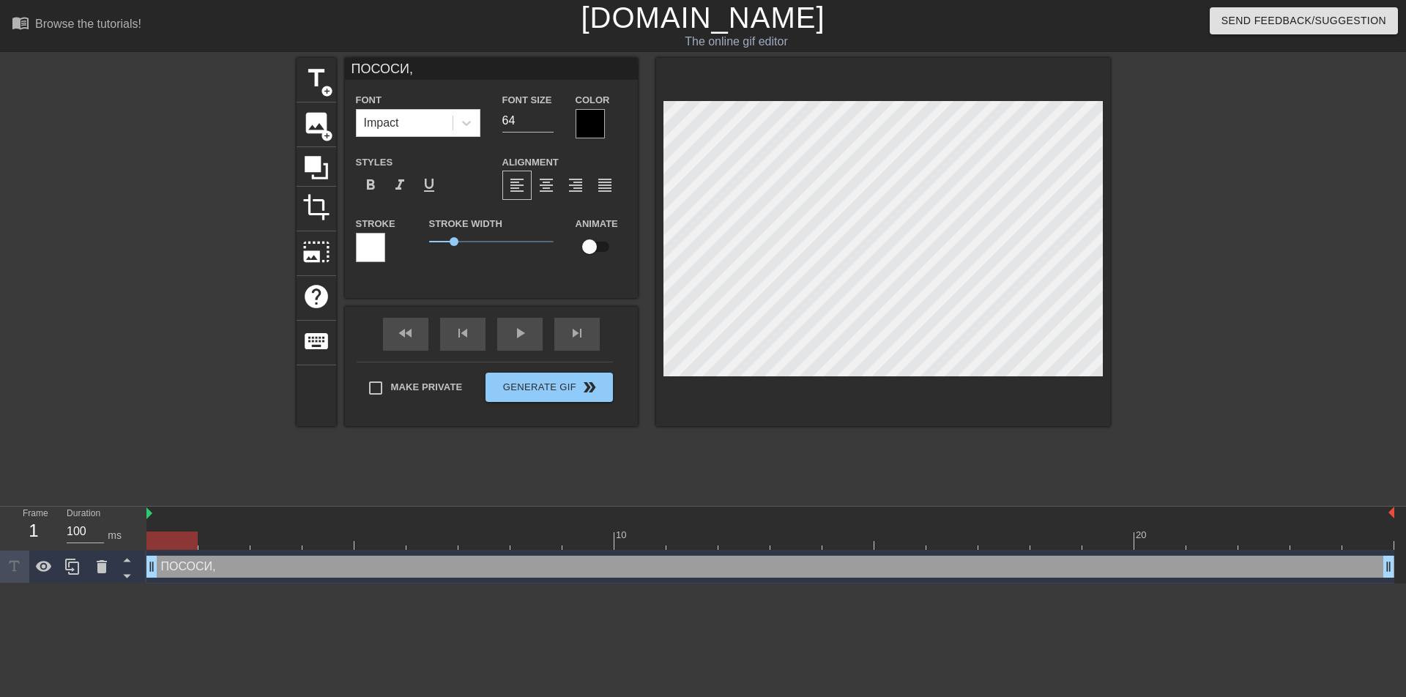
type textarea "ПОСОСИ"
type input "ПОСОС"
type textarea "ПОСОС"
type input "ПОСО"
type textarea "ПОСО"
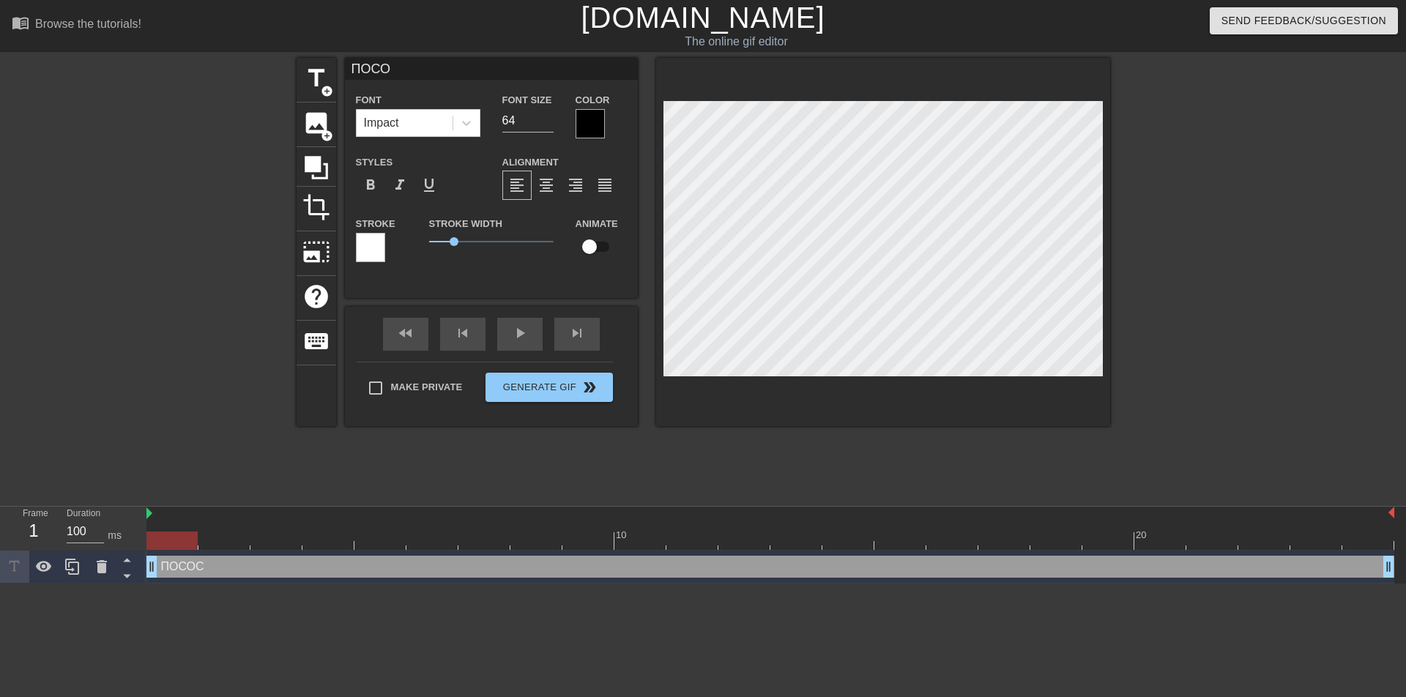
type input "ПОС"
type textarea "ПОС"
type input "ПО"
type textarea "ПО"
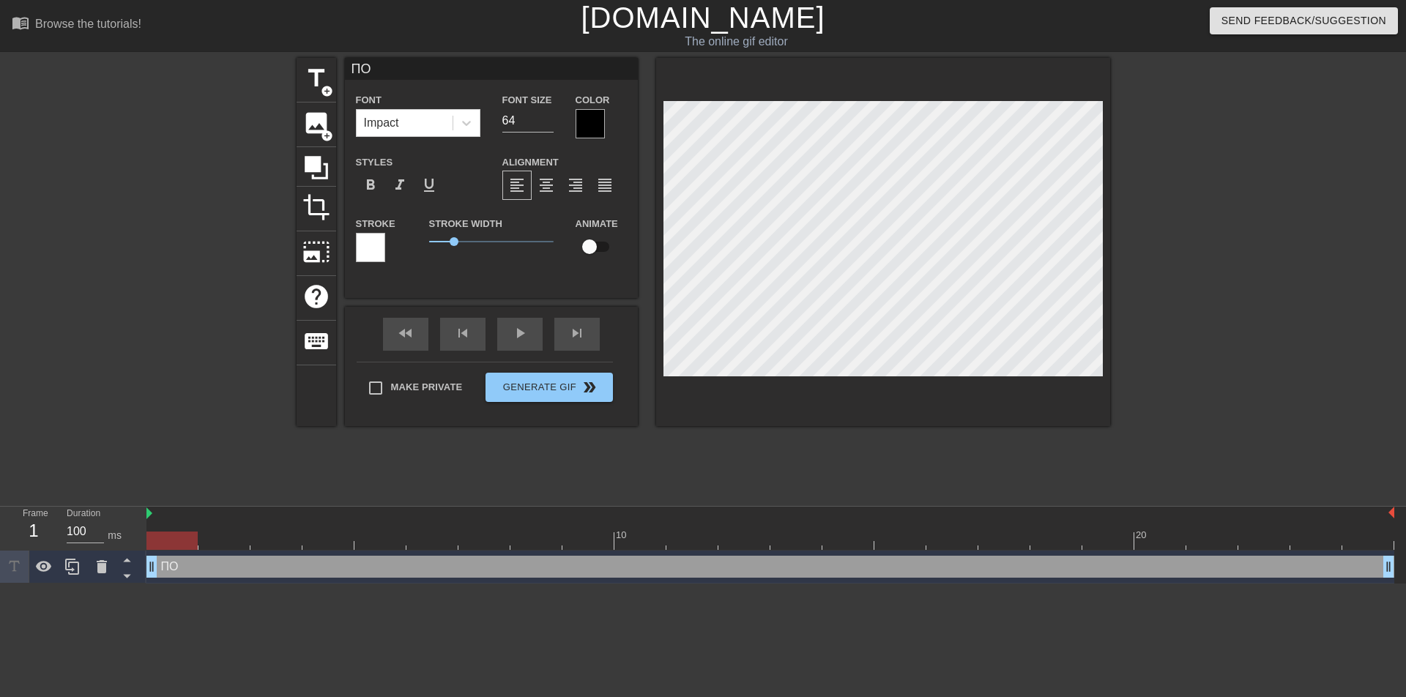
type input "ПОX"
type textarea "ПОX"
type input "ПОXV"
type textarea "ПОXV"
type input "ПОXVF"
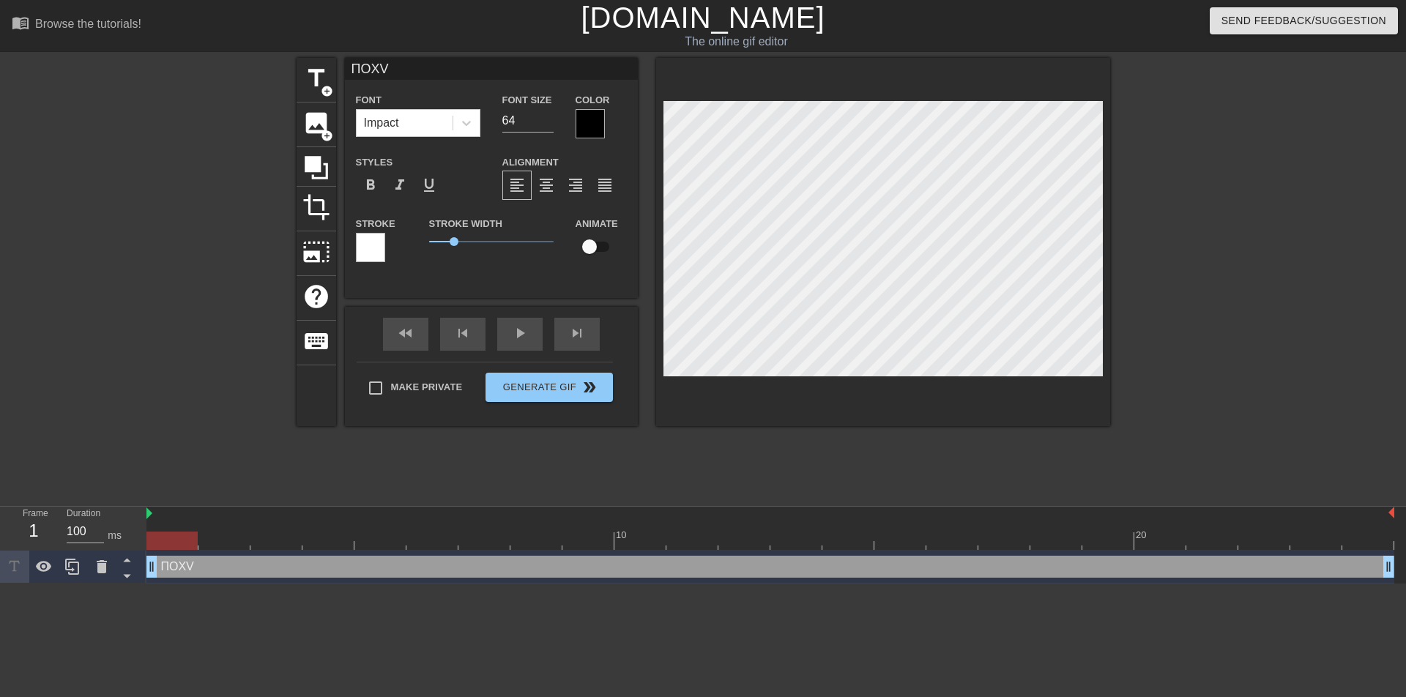
type textarea "ПОXVF"
type input "ПОXV"
type textarea "ПОXV"
type input "ПОX"
type textarea "ПОX"
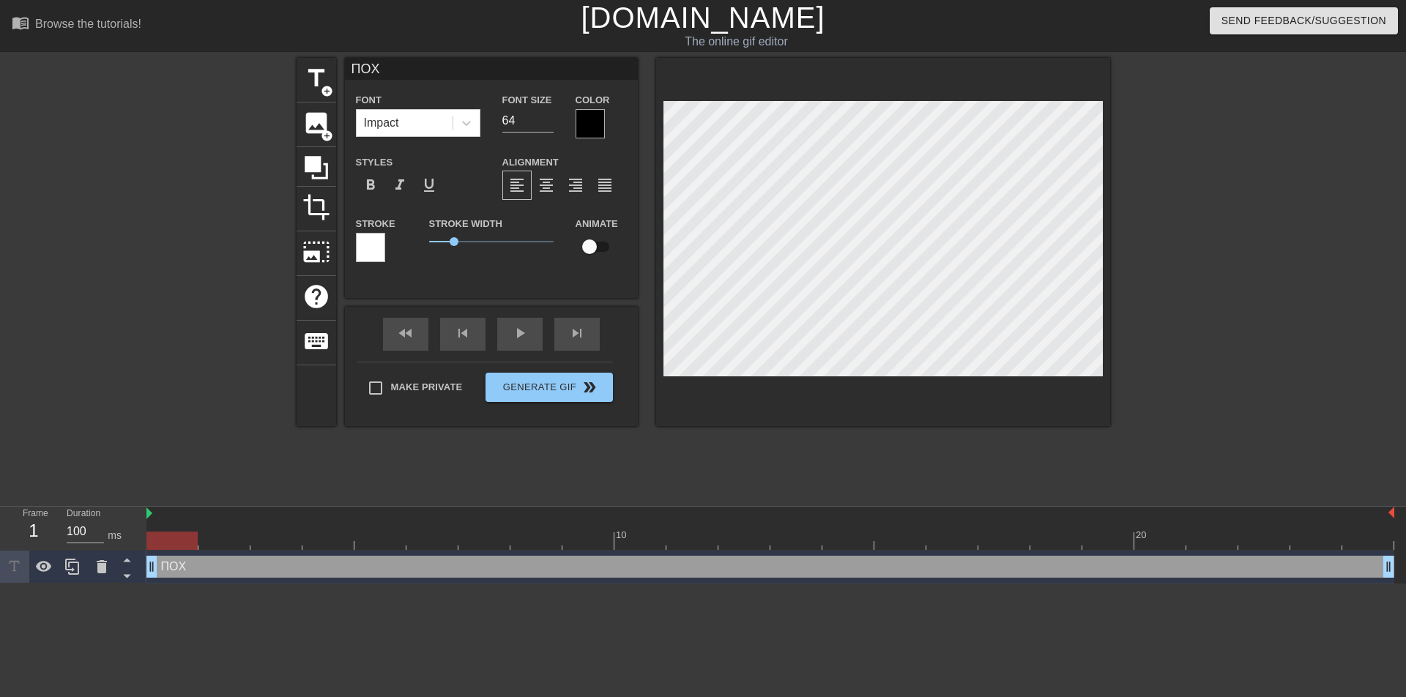
type input "ПО"
type textarea "ПО"
type input "ПОЧ"
type textarea "ПОЧ"
type input "ПОЧА"
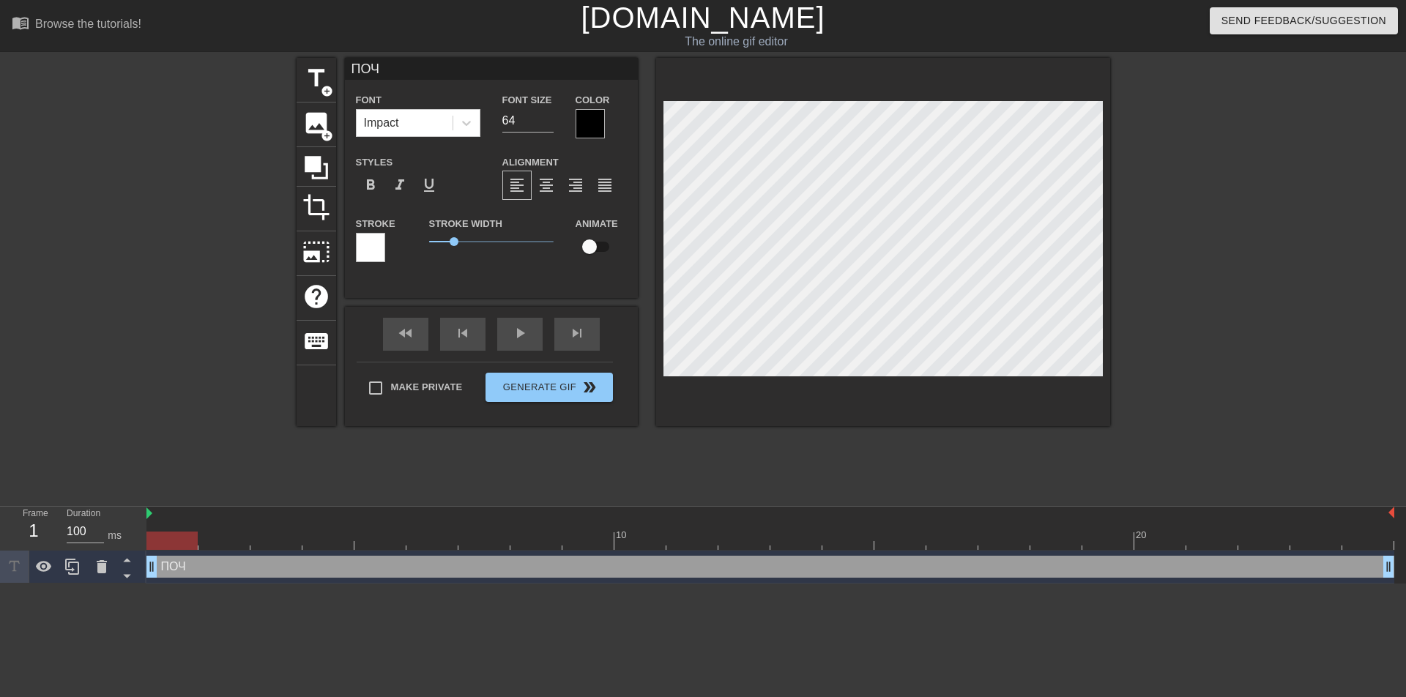
type textarea "ПОЧА"
type input "ПОЧАВ"
type textarea "ПОЧАВ"
type input "ПОЧАВК"
type textarea "ПОЧАВК"
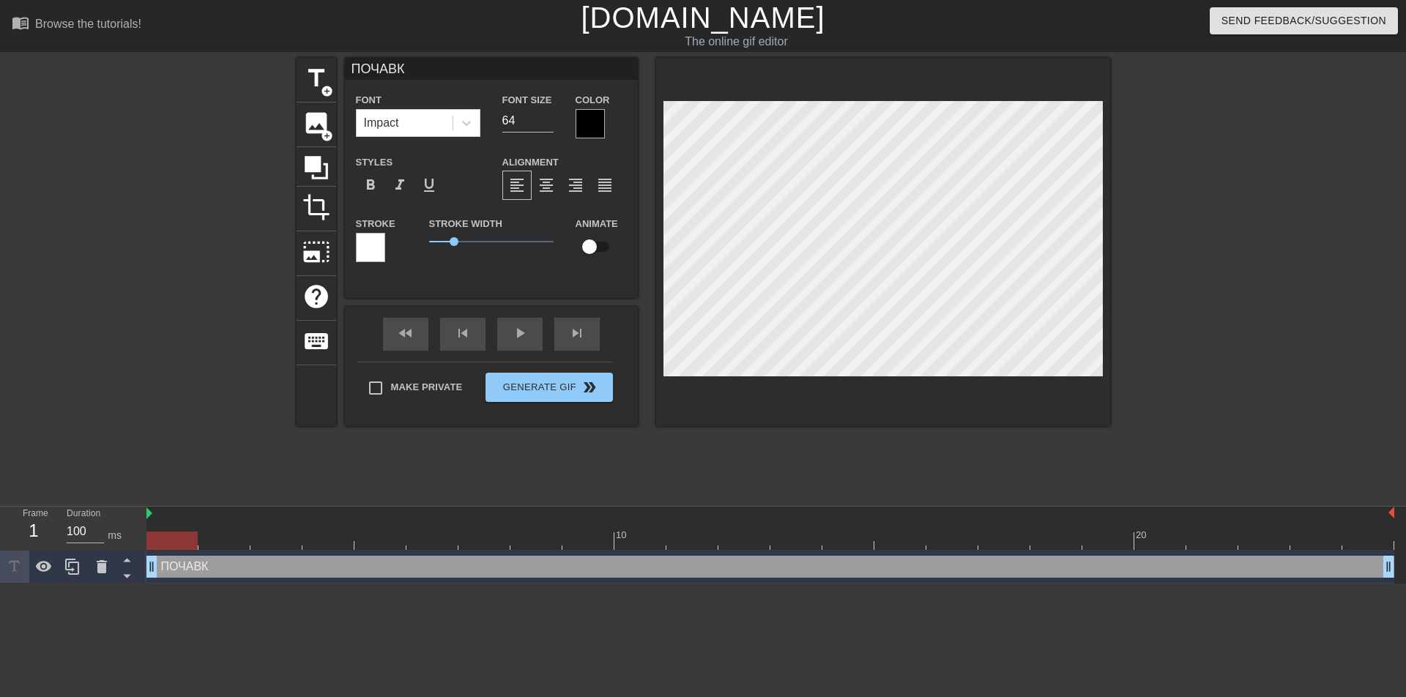
type input "ПОЧАВКА"
type textarea "ПОЧАВКА"
type input "ПОЧАВКАЙ"
type textarea "ПОЧАВКАЙ"
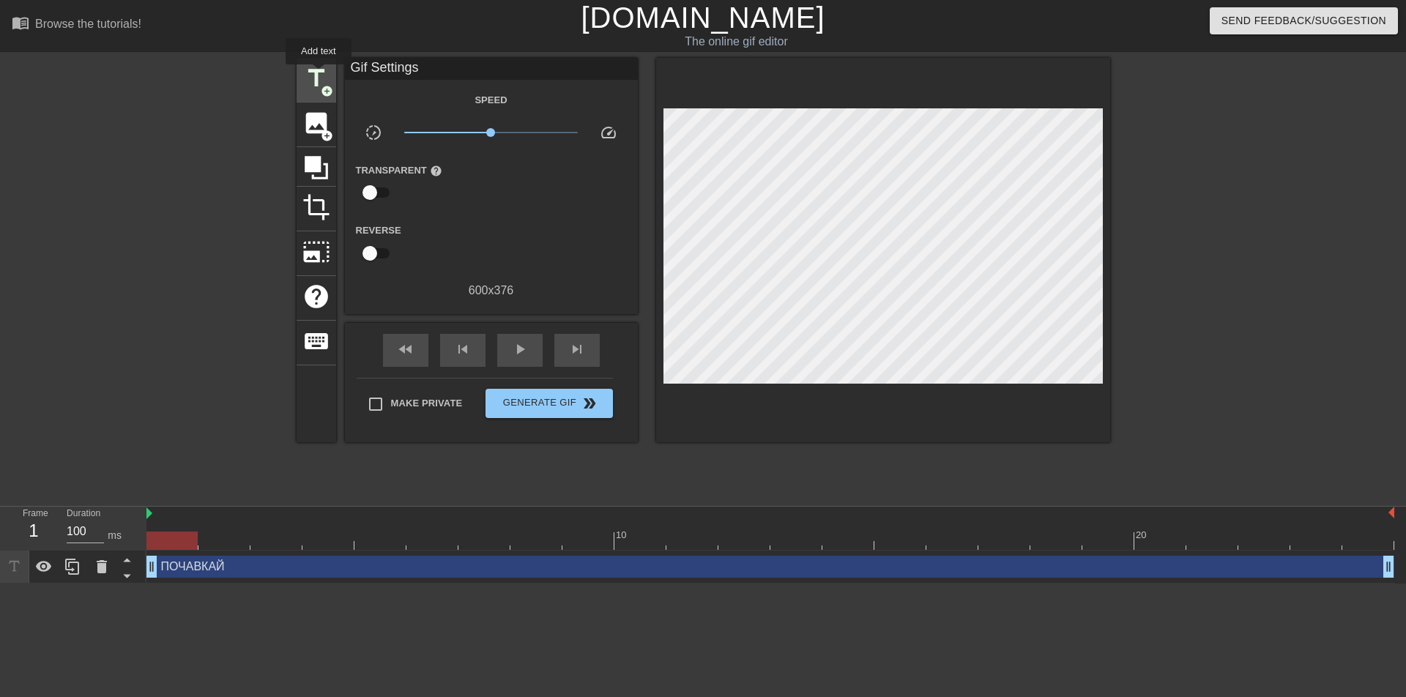
click at [318, 75] on span "title" at bounding box center [316, 78] width 28 height 28
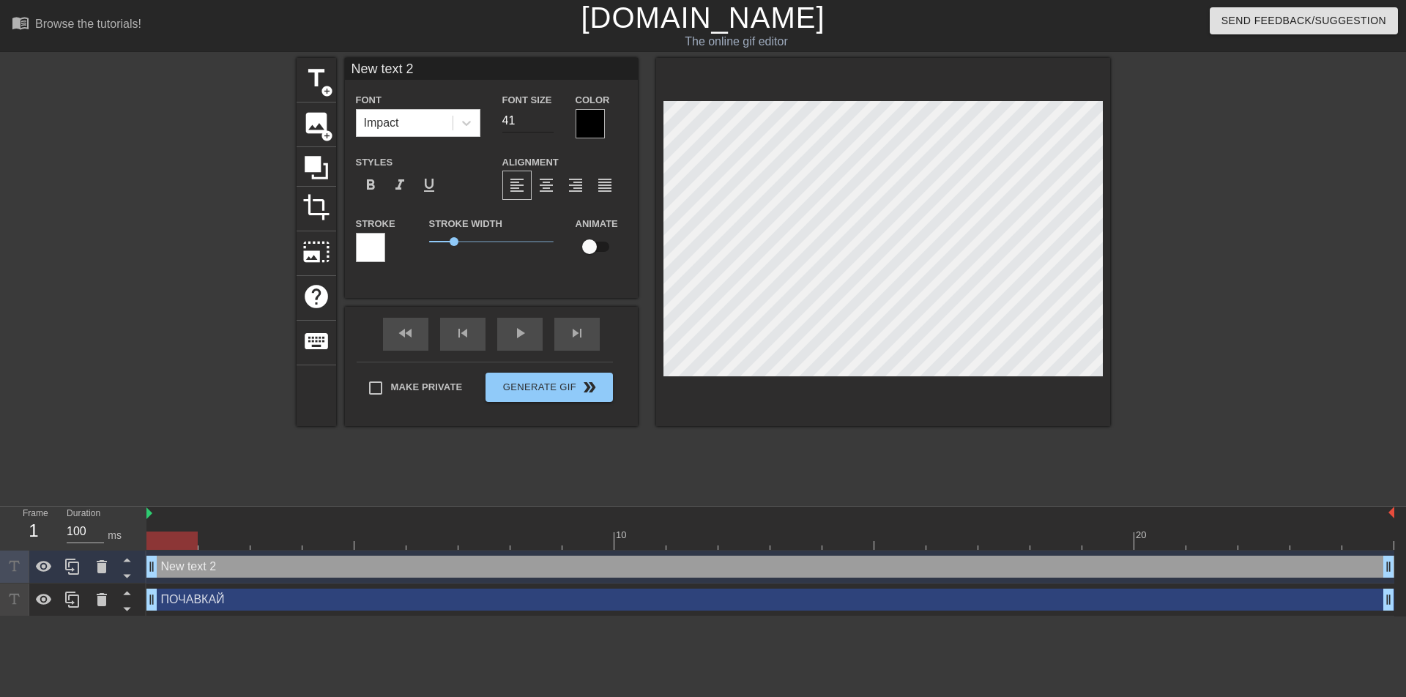
click at [549, 115] on input "41" at bounding box center [527, 120] width 51 height 23
click at [549, 115] on input "42" at bounding box center [527, 120] width 51 height 23
click at [549, 115] on input "43" at bounding box center [527, 120] width 51 height 23
click at [549, 115] on input "44" at bounding box center [527, 120] width 51 height 23
click at [549, 115] on input "45" at bounding box center [527, 120] width 51 height 23
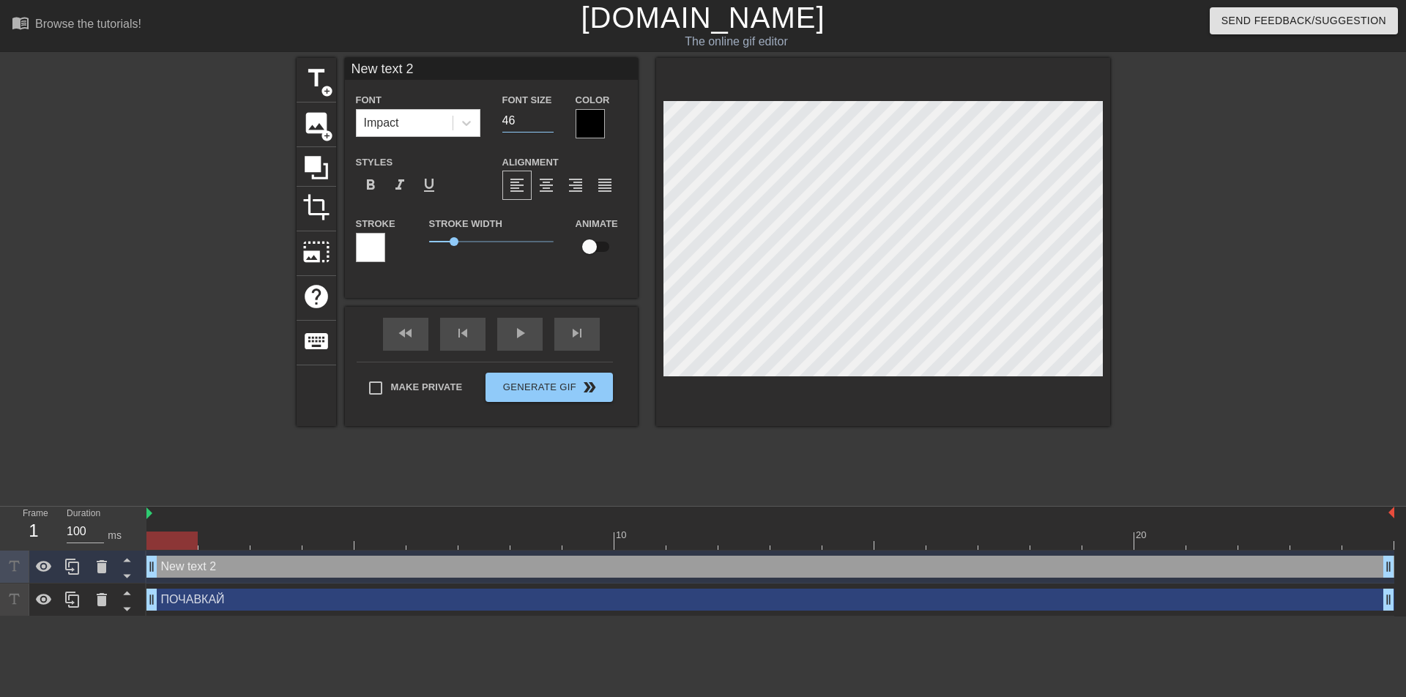
click at [549, 115] on input "46" at bounding box center [527, 120] width 51 height 23
click at [549, 115] on input "47" at bounding box center [527, 120] width 51 height 23
click at [549, 115] on input "48" at bounding box center [527, 120] width 51 height 23
click at [549, 115] on input "49" at bounding box center [527, 120] width 51 height 23
click at [549, 115] on input "50" at bounding box center [527, 120] width 51 height 23
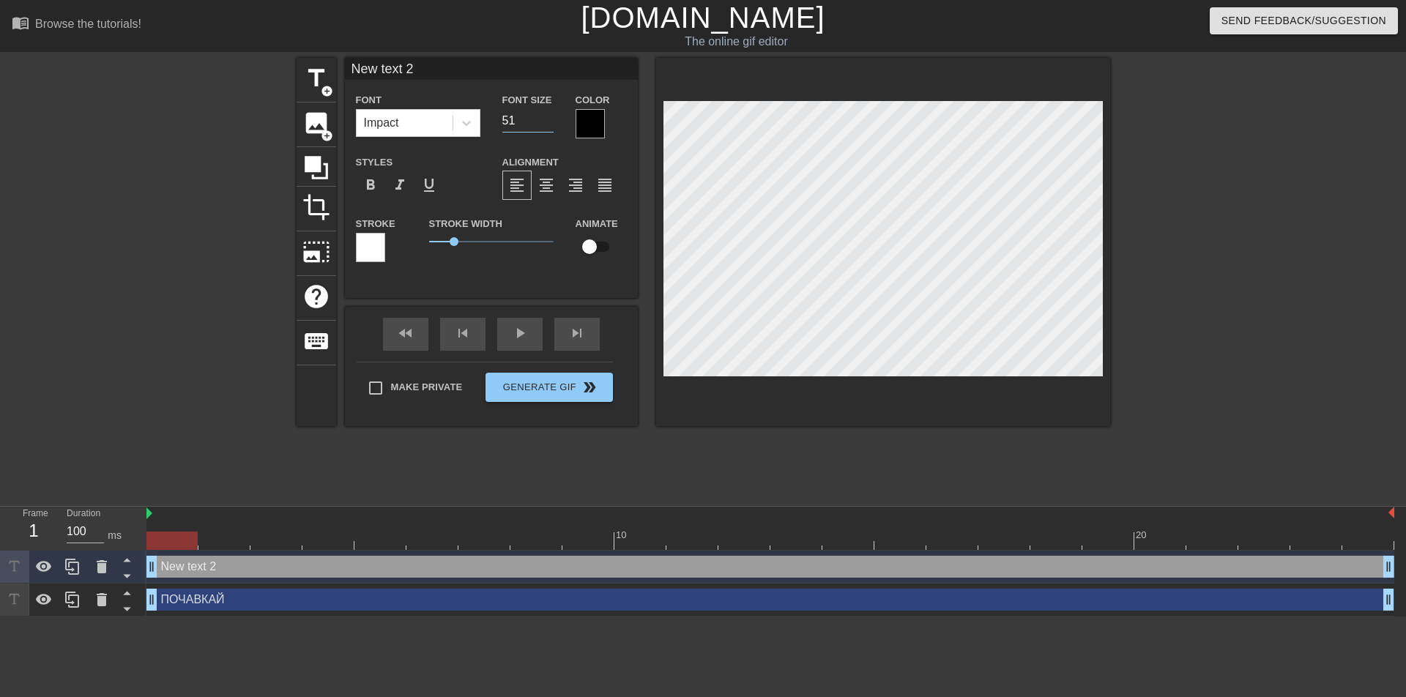
click at [549, 115] on input "51" at bounding box center [527, 120] width 51 height 23
click at [549, 115] on input "52" at bounding box center [527, 120] width 51 height 23
click at [549, 115] on input "53" at bounding box center [527, 120] width 51 height 23
click at [549, 115] on input "54" at bounding box center [527, 120] width 51 height 23
click at [549, 115] on input "55" at bounding box center [527, 120] width 51 height 23
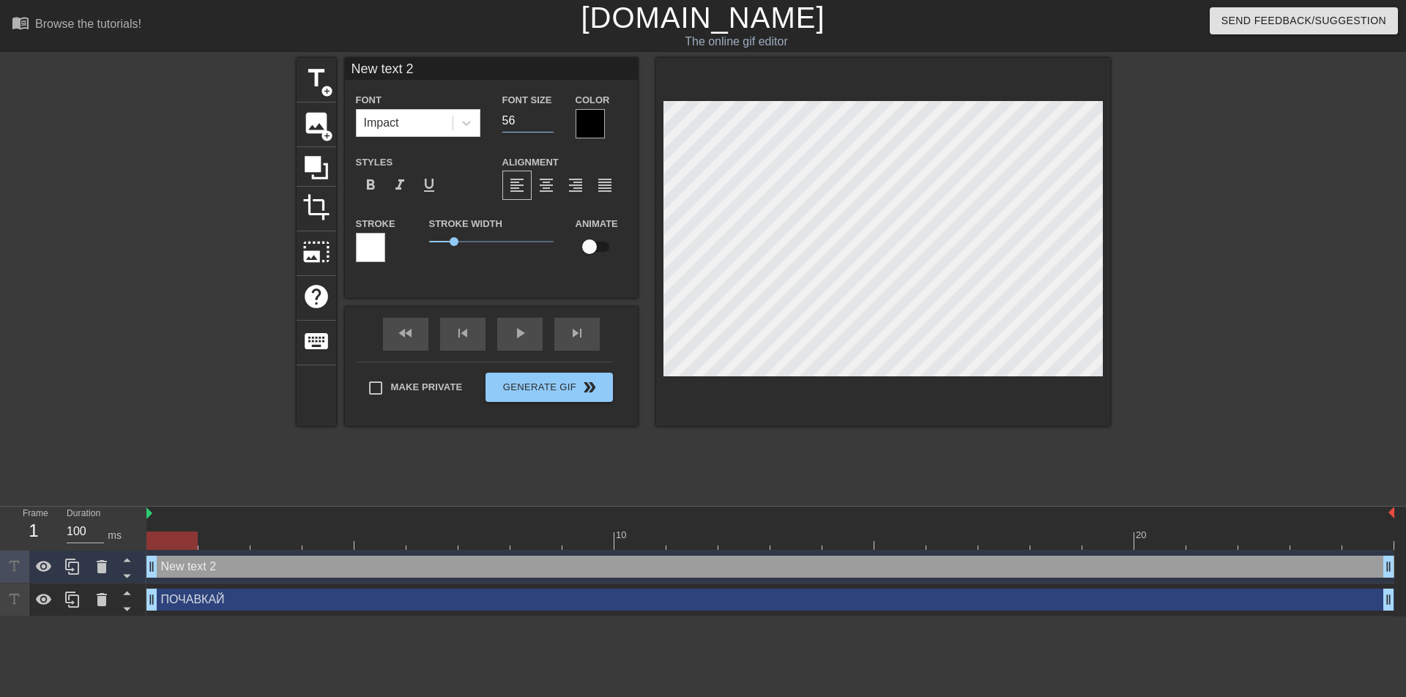
click at [549, 115] on input "56" at bounding box center [527, 120] width 51 height 23
click at [549, 115] on input "57" at bounding box center [527, 120] width 51 height 23
click at [549, 115] on input "58" at bounding box center [527, 120] width 51 height 23
click at [549, 115] on input "59" at bounding box center [527, 120] width 51 height 23
click at [549, 115] on input "60" at bounding box center [527, 120] width 51 height 23
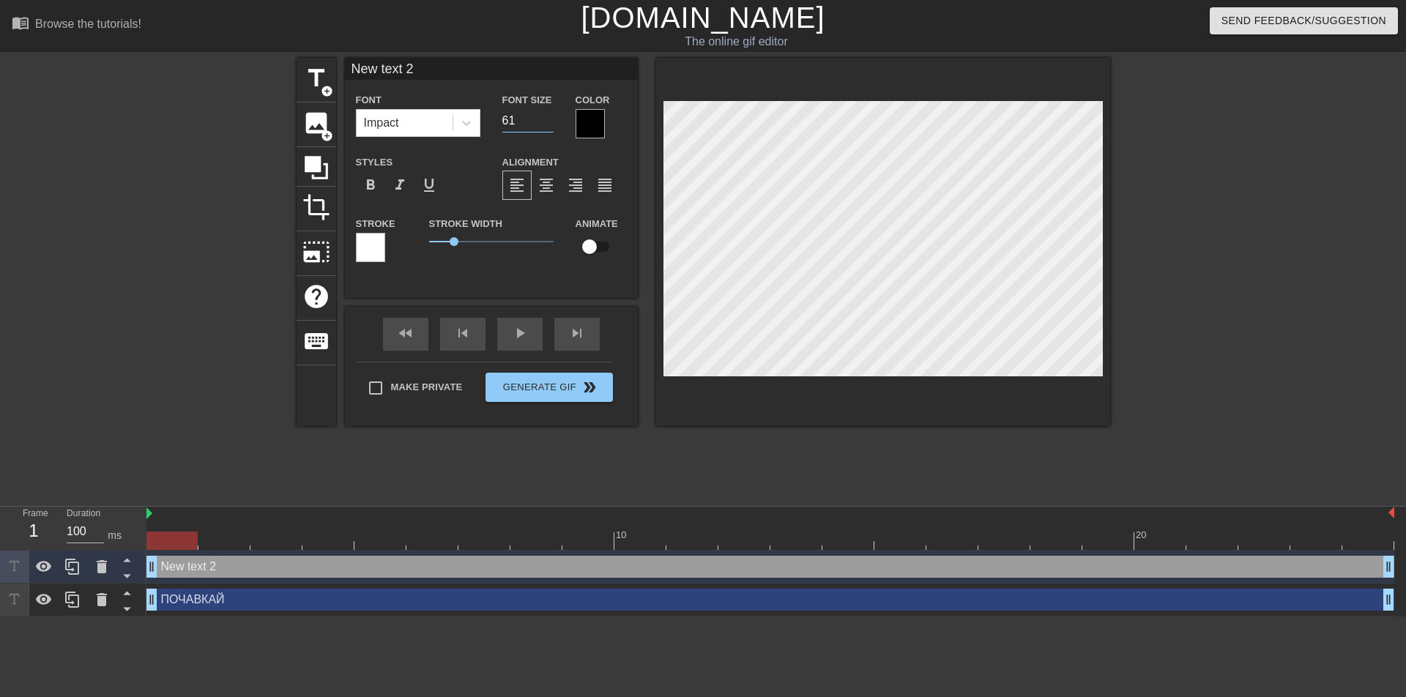
type input "61"
click at [549, 115] on input "61" at bounding box center [527, 120] width 51 height 23
type input "New text"
type textarea "New text"
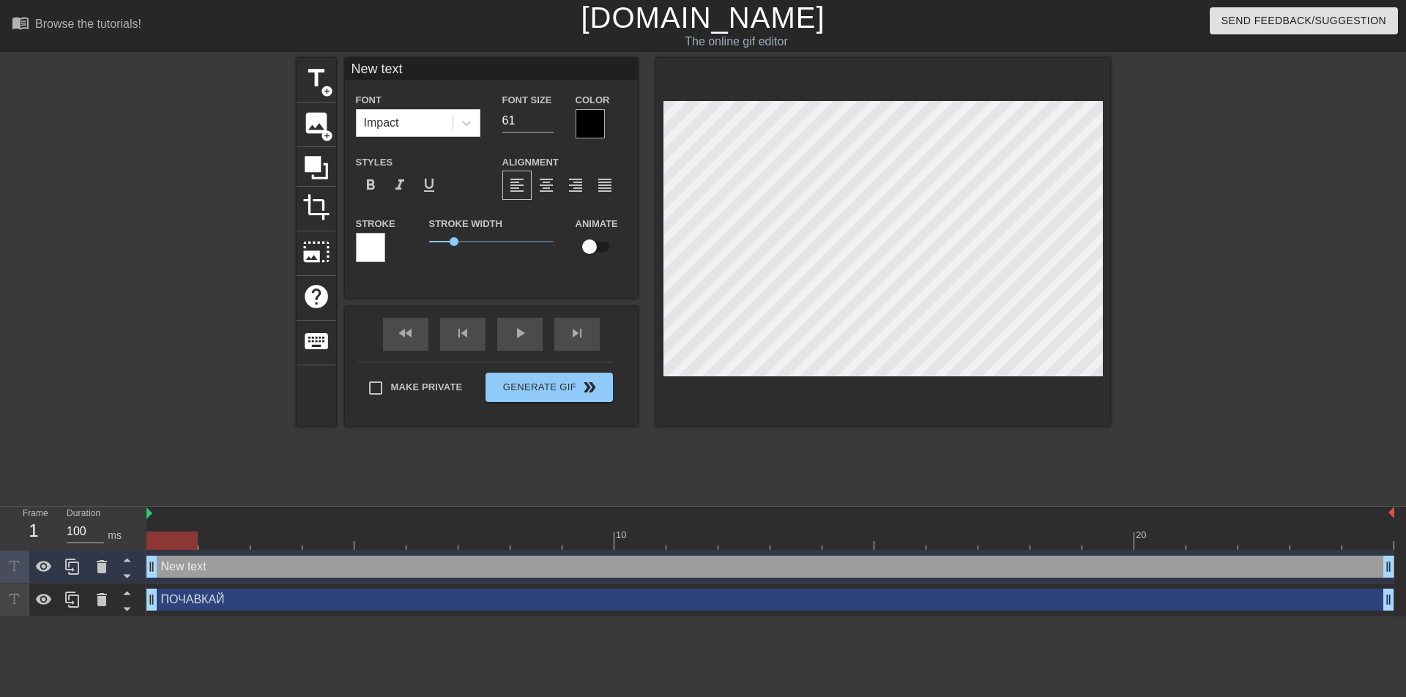
type input "New text"
type textarea "New text"
type input "New tex"
type textarea "New tex"
type input "New te"
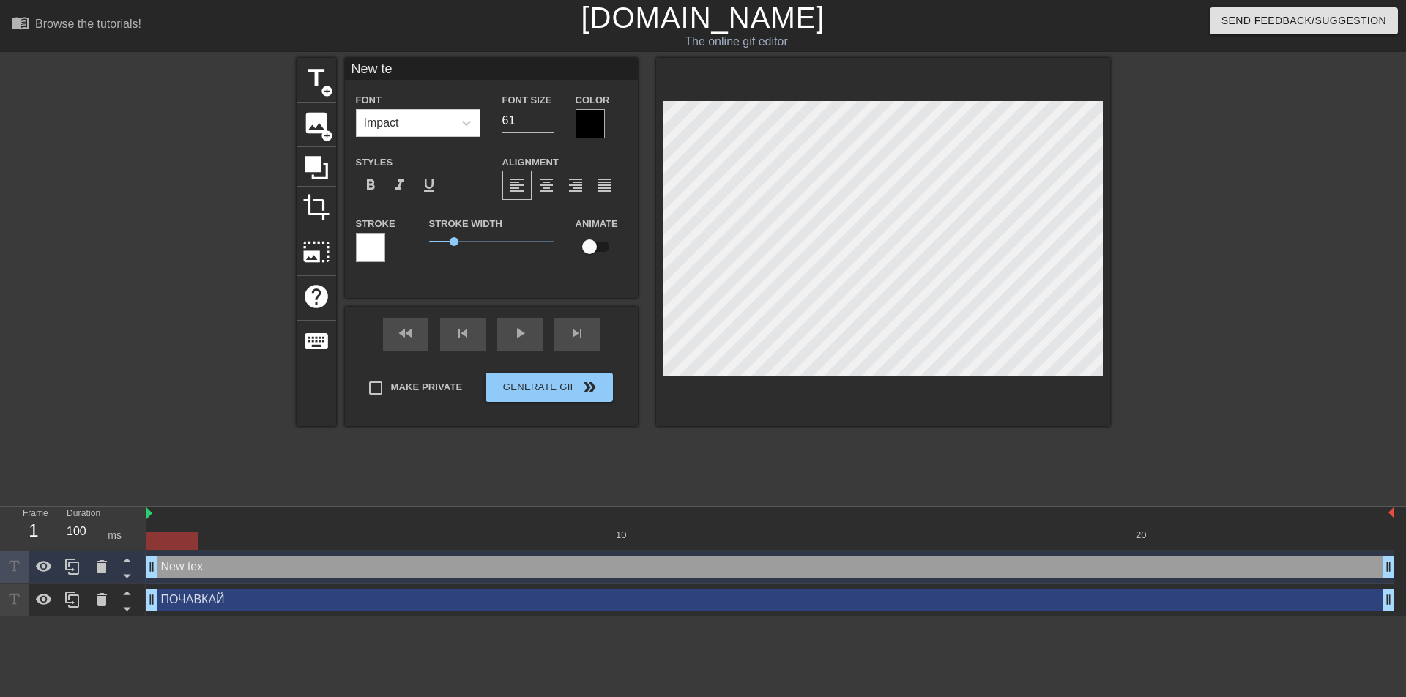
type textarea "New t"
type input "New t"
type textarea "New"
type input "New"
type textarea "New"
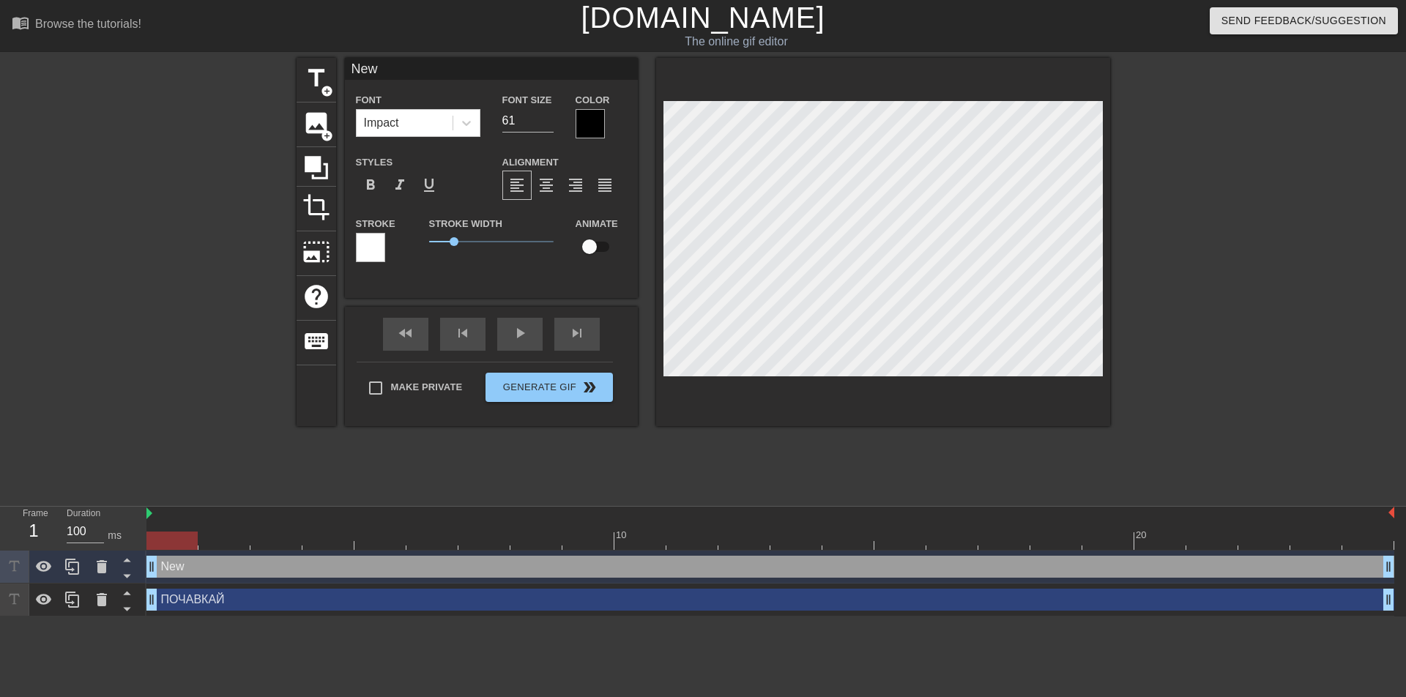
type input "New"
type textarea "Ne"
type input "N"
type textarea "N"
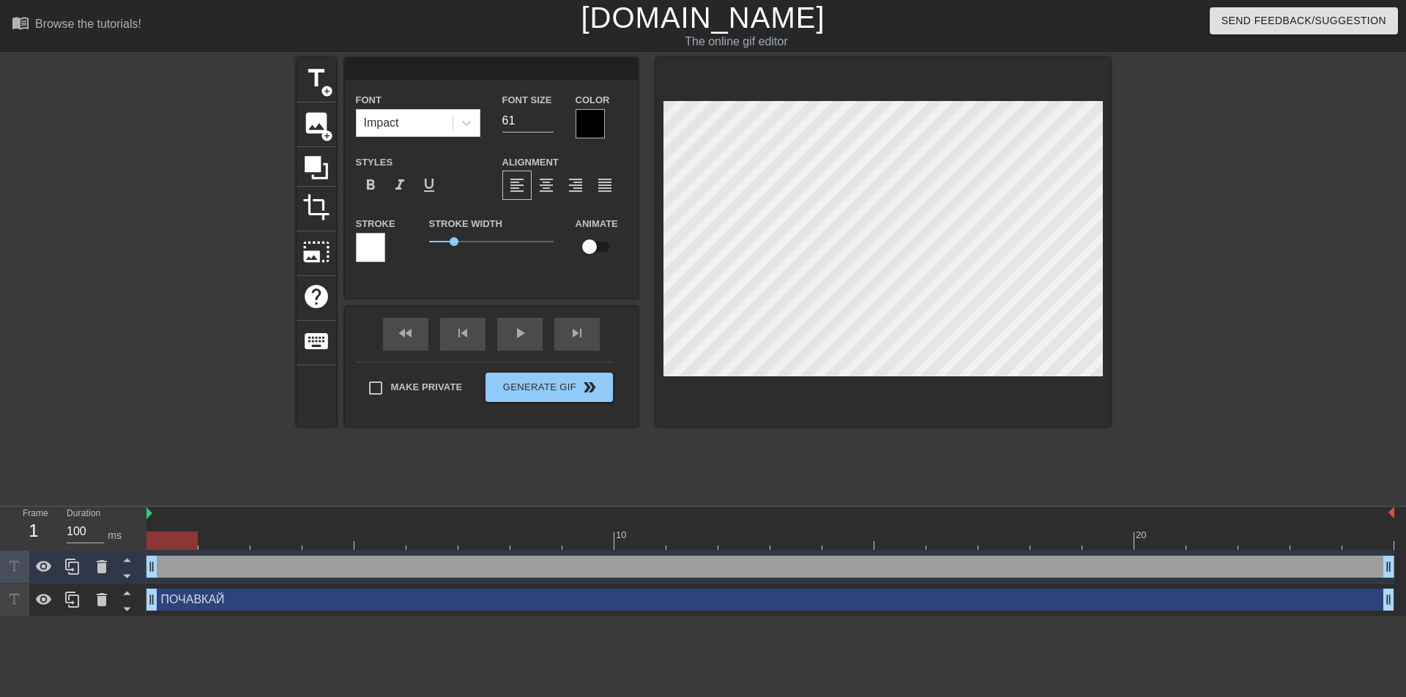
type input "С"
type textarea "С"
type input "СО"
type textarea "СО"
type input "СОЛ"
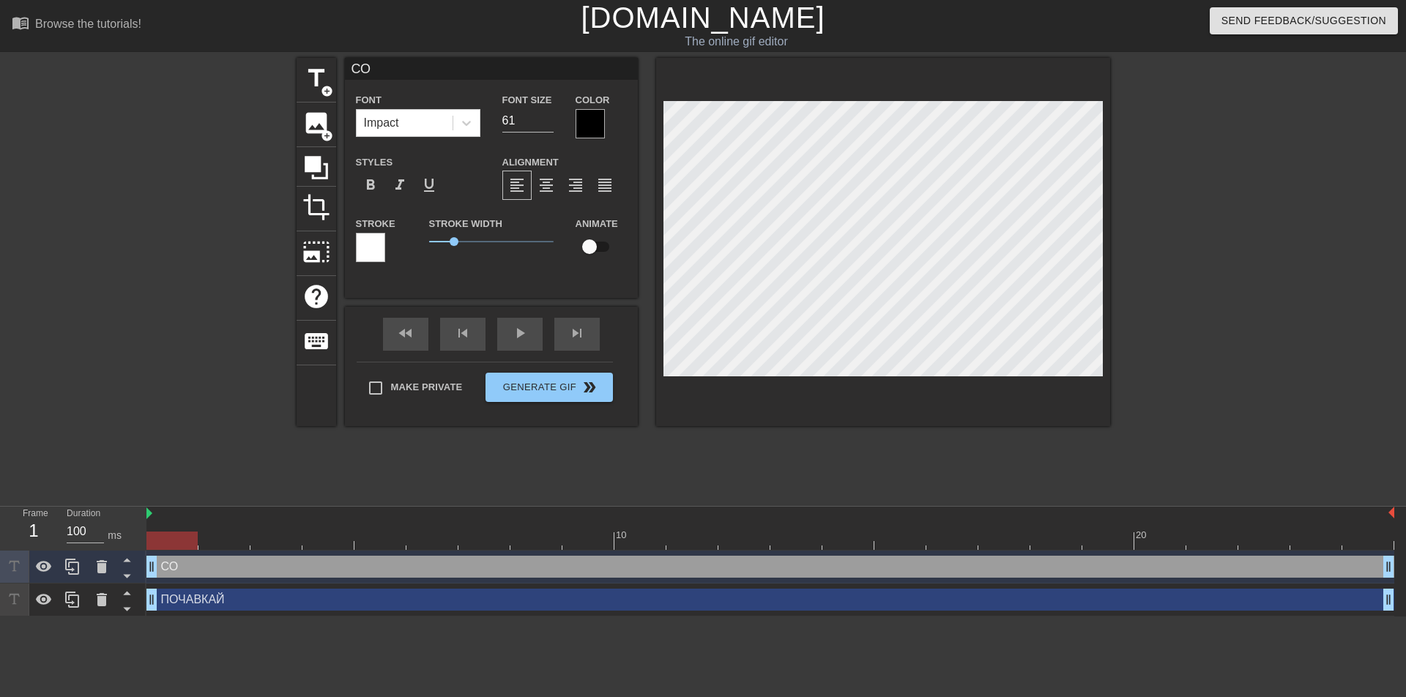
type textarea "СОЛ"
type input "СОЛО"
type textarea "СОЛО"
type input "СОЛОВ"
type textarea "СОЛОВ"
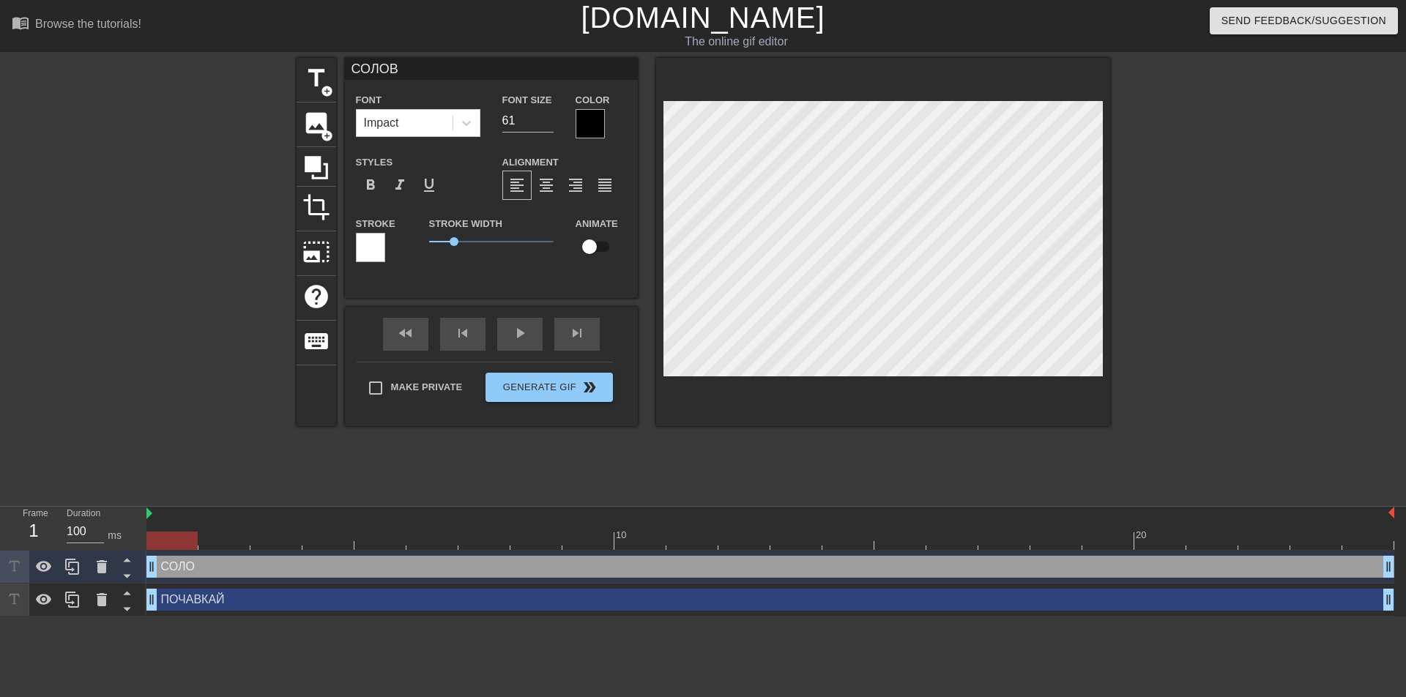
scroll to position [1, 3]
type input "СОЛОВЕ"
type textarea "СОЛОВЕ"
type input "[PERSON_NAME]"
type textarea "[PERSON_NAME]"
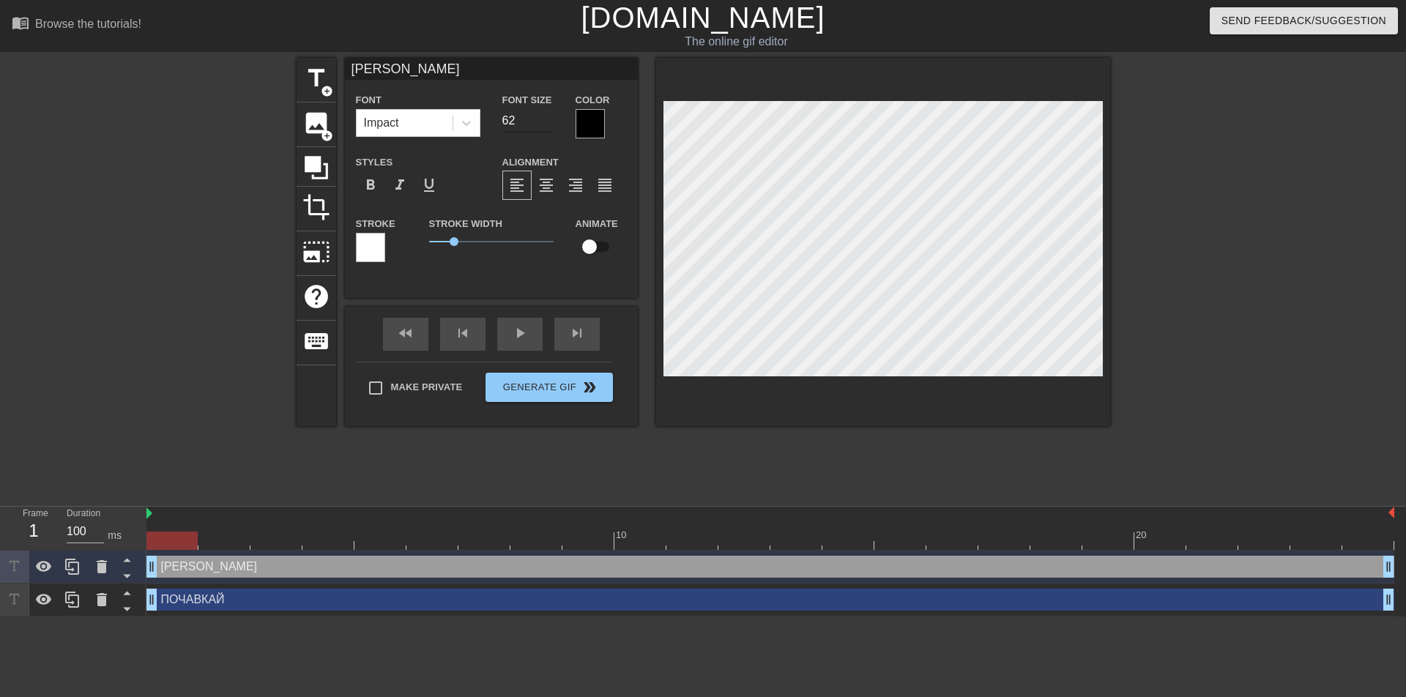
click at [547, 116] on input "62" at bounding box center [527, 120] width 51 height 23
click at [547, 116] on input "63" at bounding box center [527, 120] width 51 height 23
click at [547, 116] on input "64" at bounding box center [527, 120] width 51 height 23
click at [547, 116] on input "65" at bounding box center [527, 120] width 51 height 23
click at [547, 116] on input "66" at bounding box center [527, 120] width 51 height 23
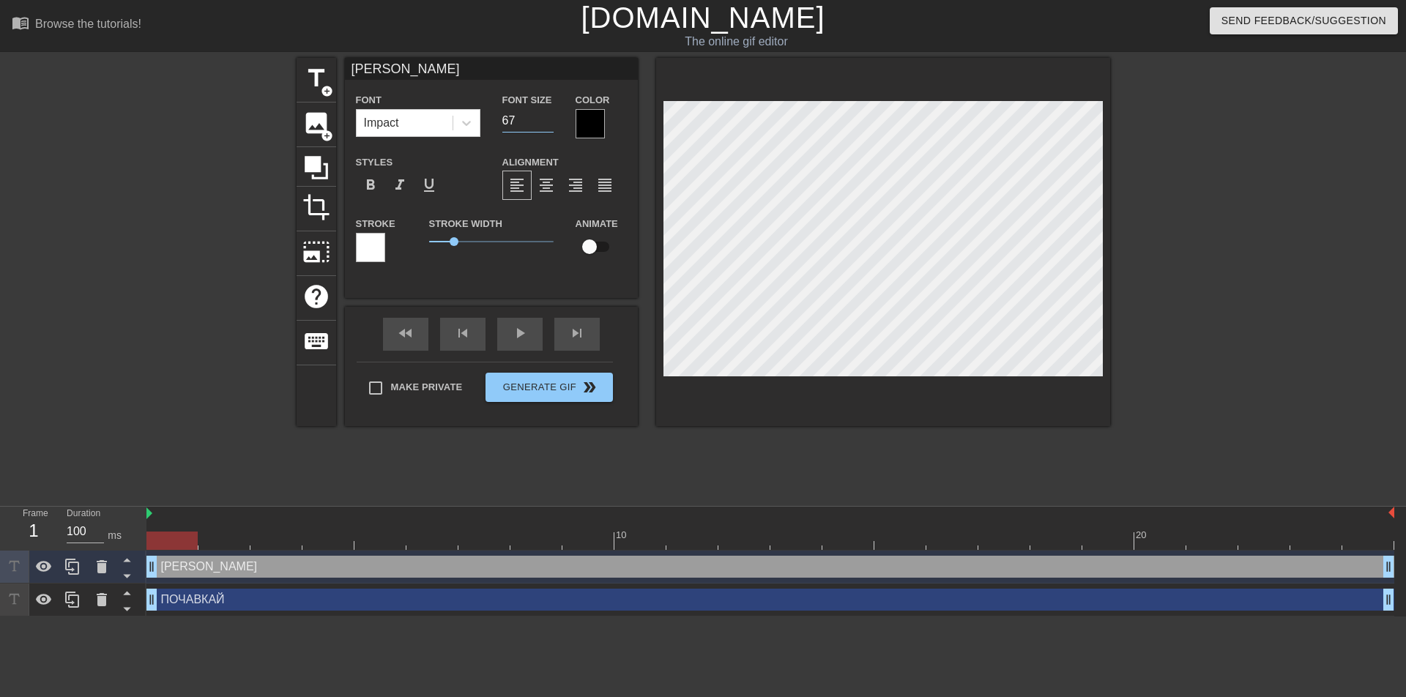
type input "67"
click at [547, 116] on input "67" at bounding box center [527, 120] width 51 height 23
click at [584, 129] on div at bounding box center [590, 123] width 29 height 29
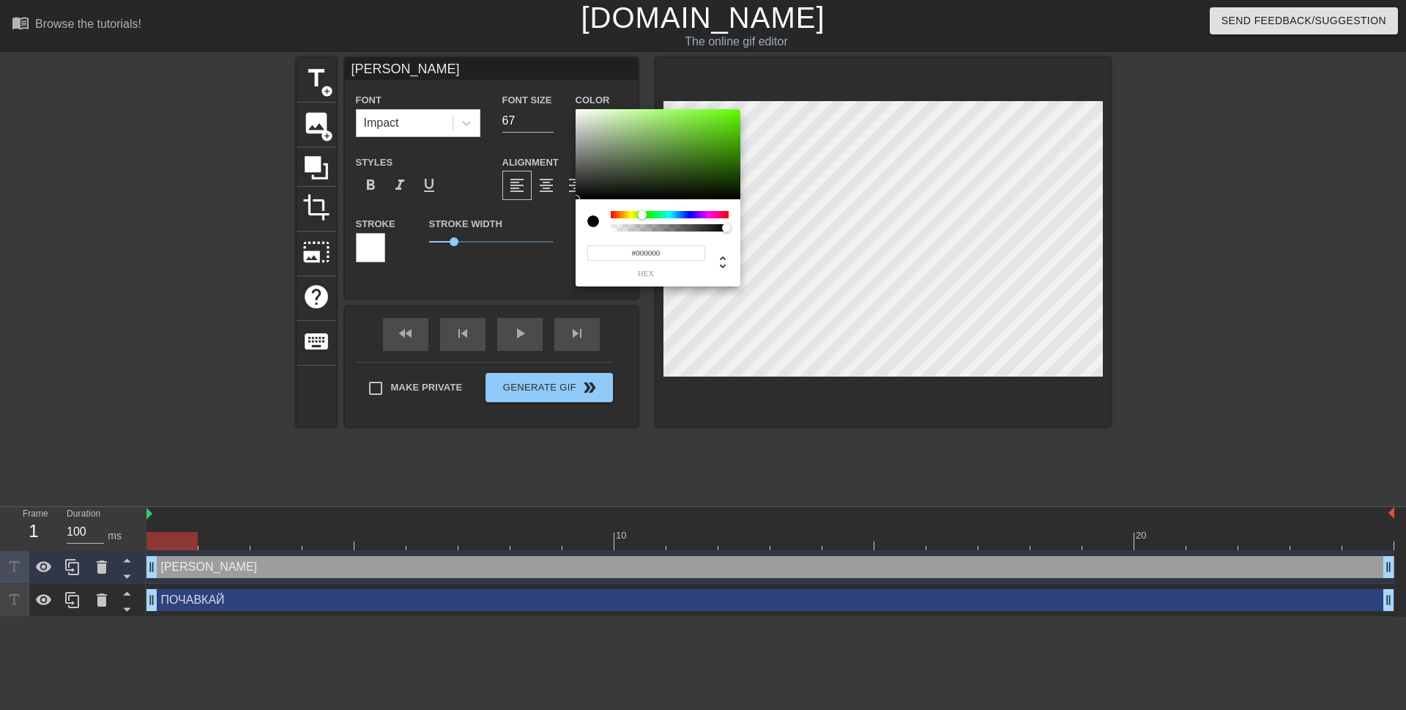
click at [642, 215] on div at bounding box center [670, 214] width 118 height 7
type input "#6AD926"
click at [711, 122] on div at bounding box center [658, 154] width 165 height 91
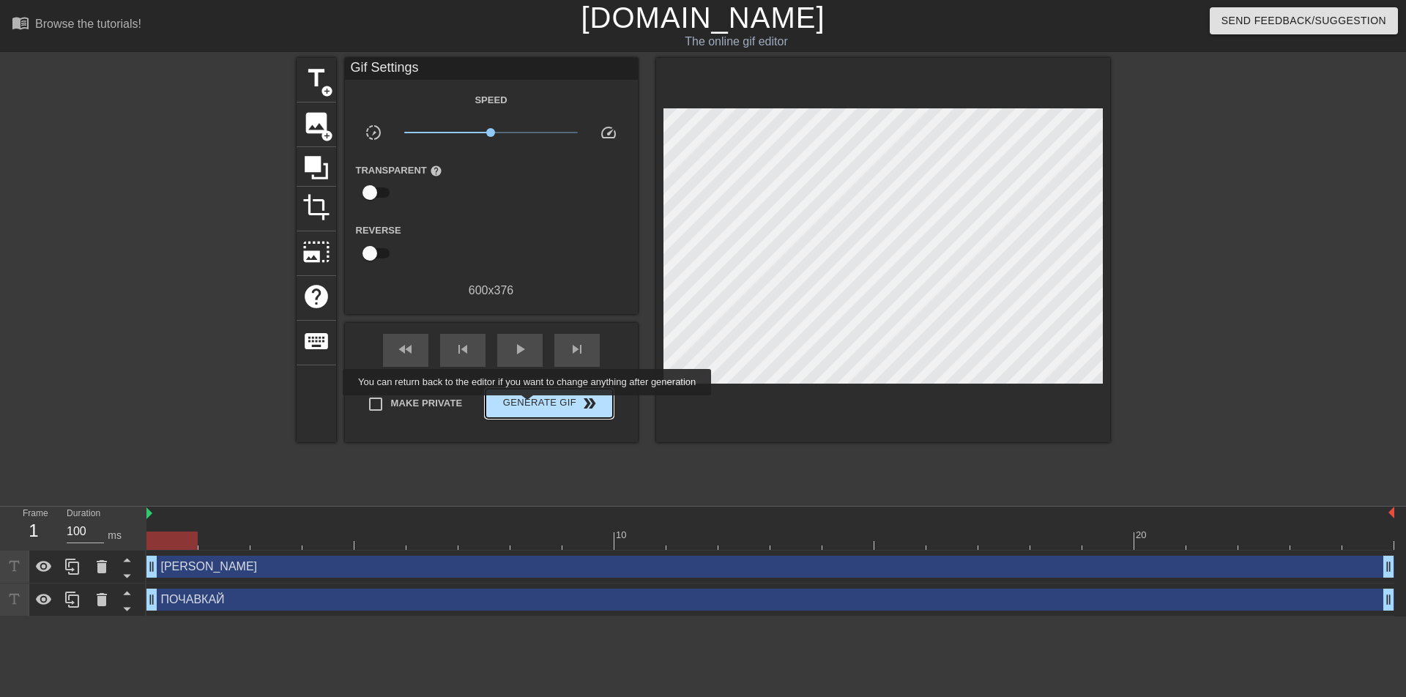
click at [529, 406] on span "Generate Gif double_arrow" at bounding box center [548, 404] width 115 height 18
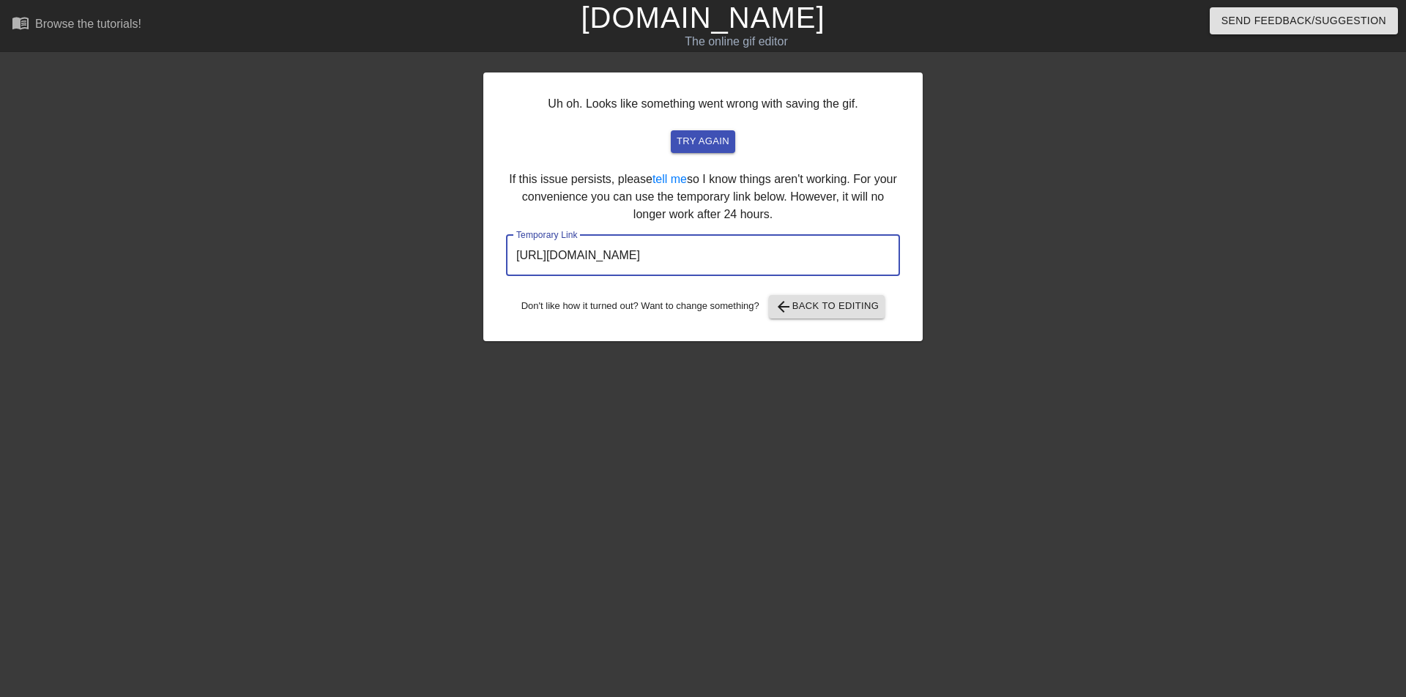
drag, startPoint x: 837, startPoint y: 255, endPoint x: 517, endPoint y: 253, distance: 320.1
click at [517, 253] on input "[URL][DOMAIN_NAME]" at bounding box center [703, 255] width 394 height 41
